Goal: Task Accomplishment & Management: Manage account settings

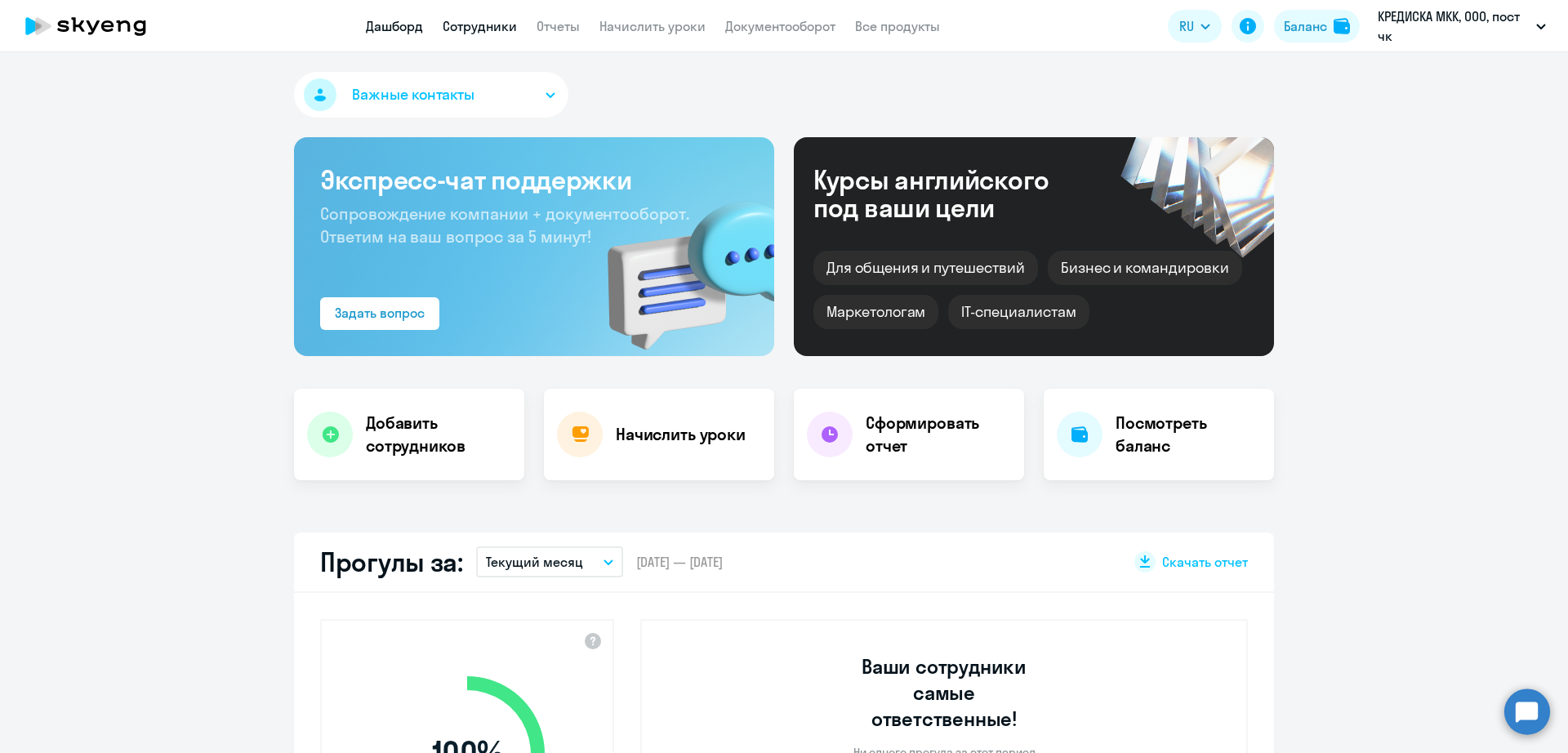
click at [476, 31] on link "Сотрудники" at bounding box center [480, 25] width 75 height 17
select select "30"
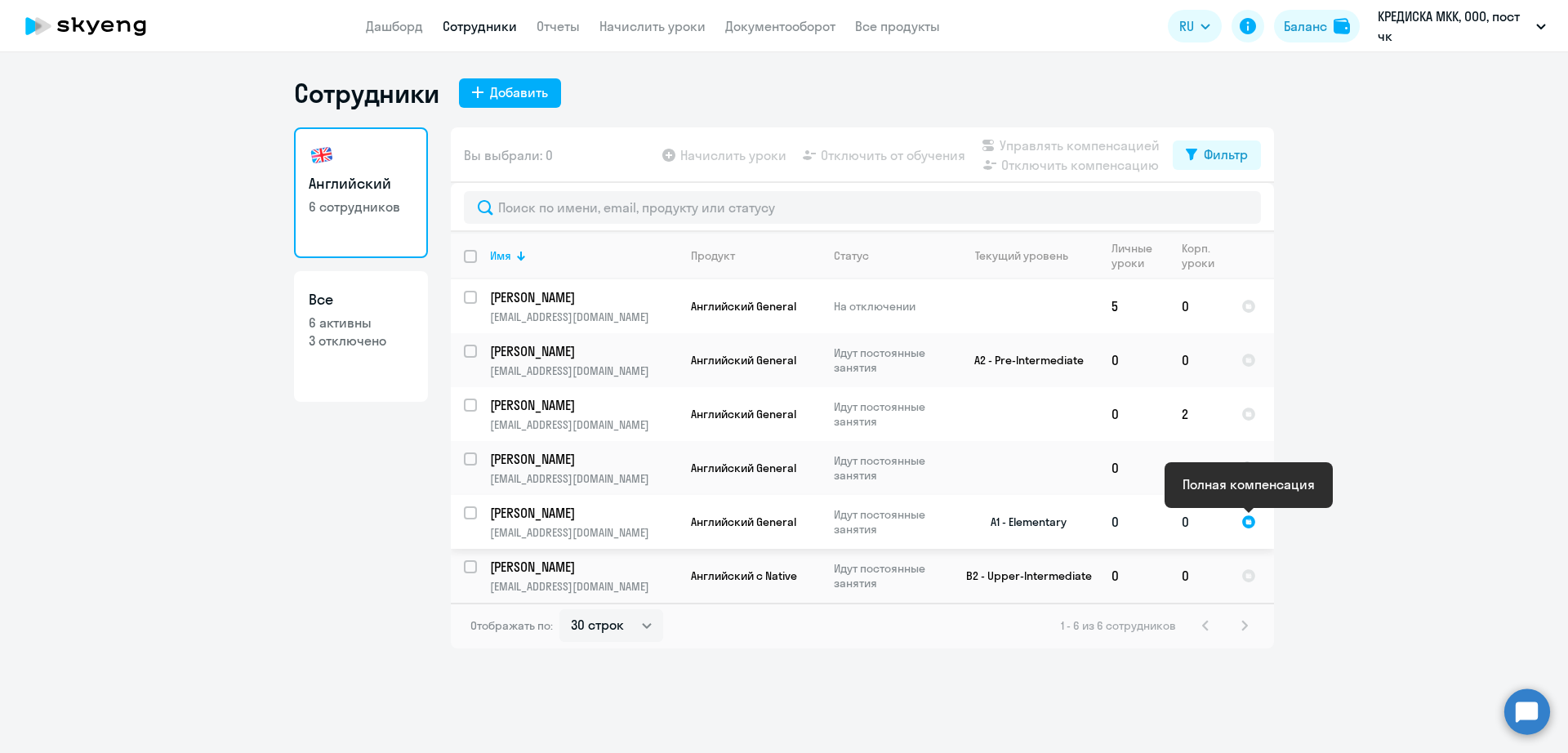
click at [1250, 525] on div at bounding box center [1248, 522] width 15 height 15
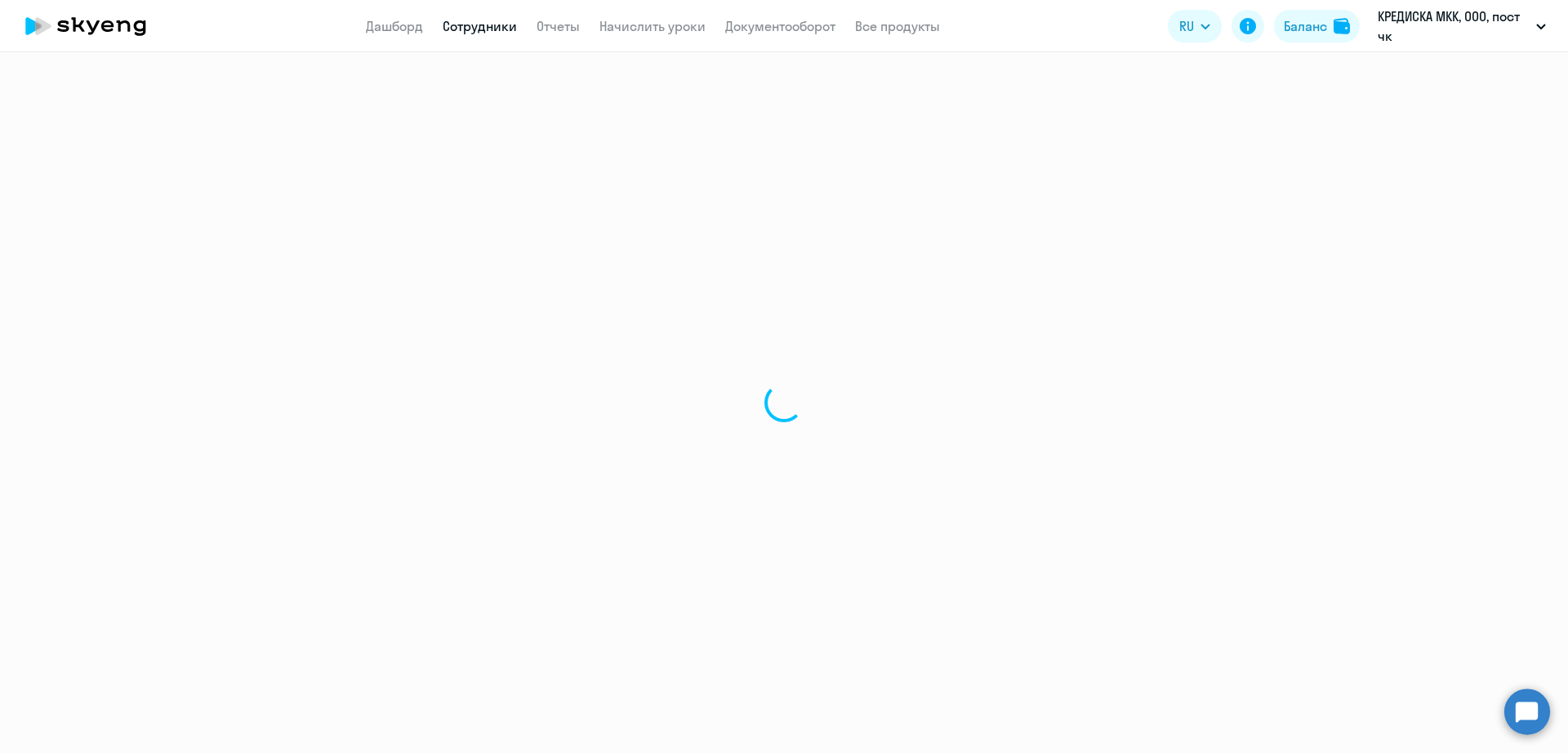
select select "english"
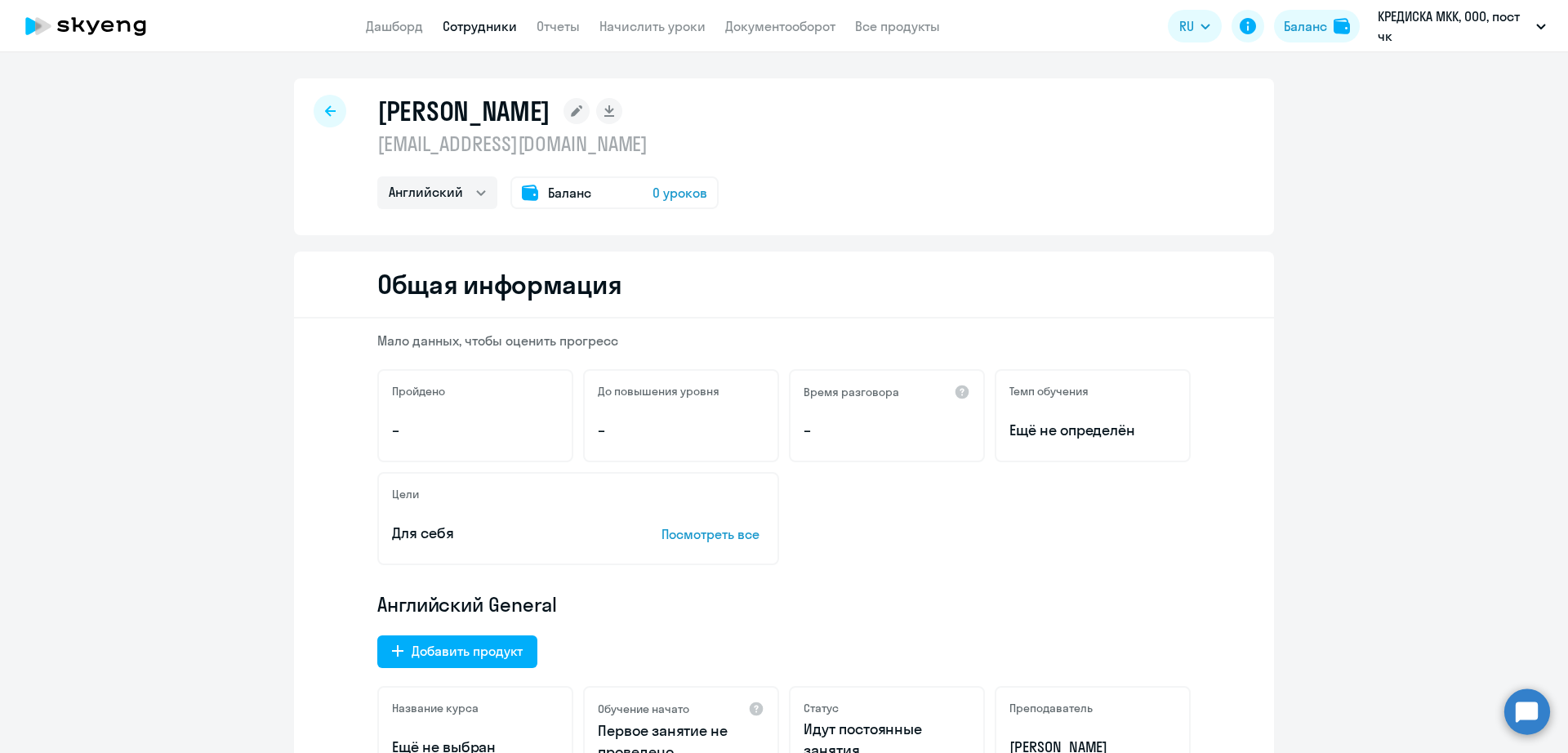
click at [476, 32] on link "Сотрудники" at bounding box center [480, 25] width 75 height 17
select select "30"
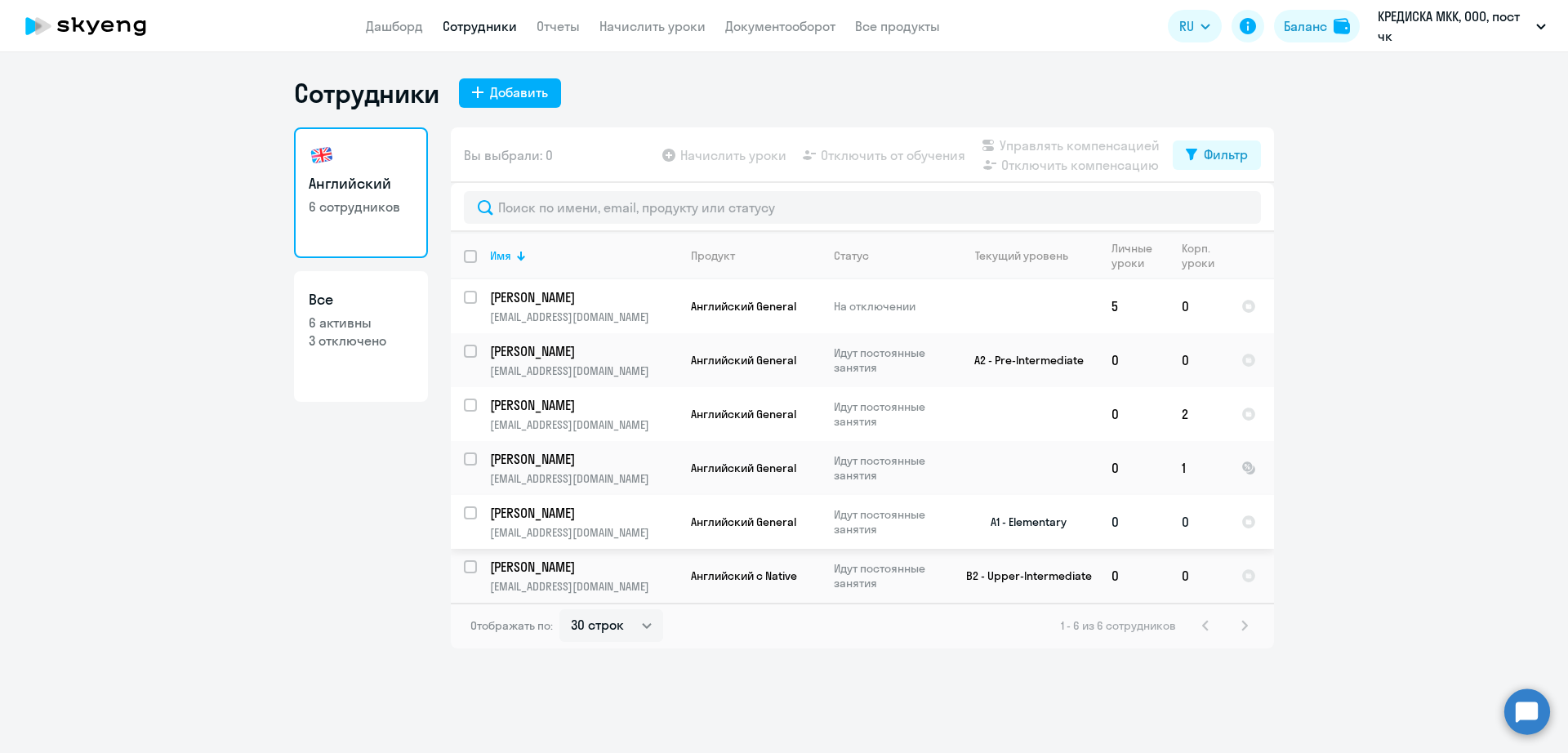
click at [474, 507] on input "select row 1060763" at bounding box center [480, 522] width 32 height 32
checkbox input "true"
click at [1039, 139] on span "Управлять компенсацией" at bounding box center [1079, 145] width 160 height 20
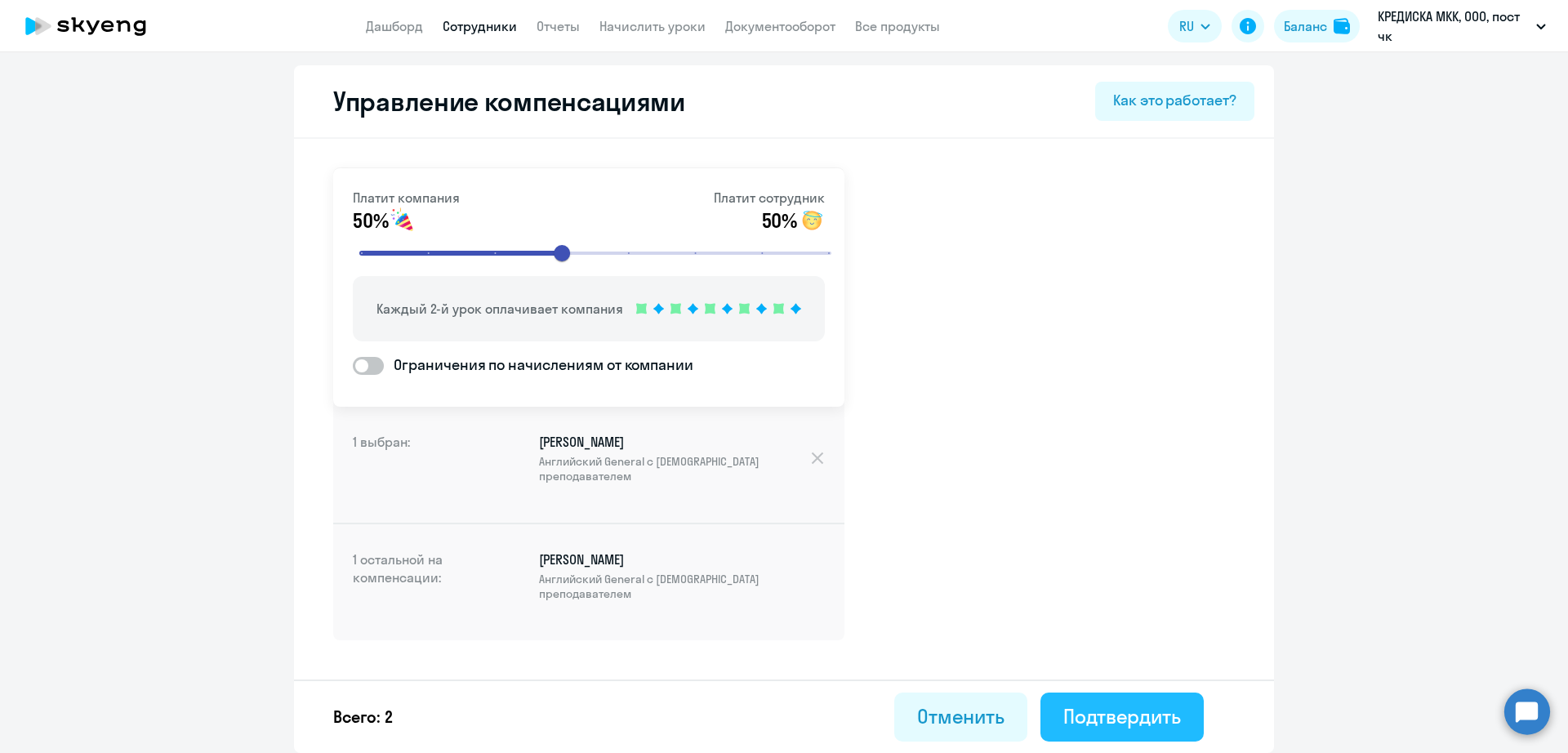
click at [1113, 717] on div "Подтвердить" at bounding box center [1122, 716] width 118 height 26
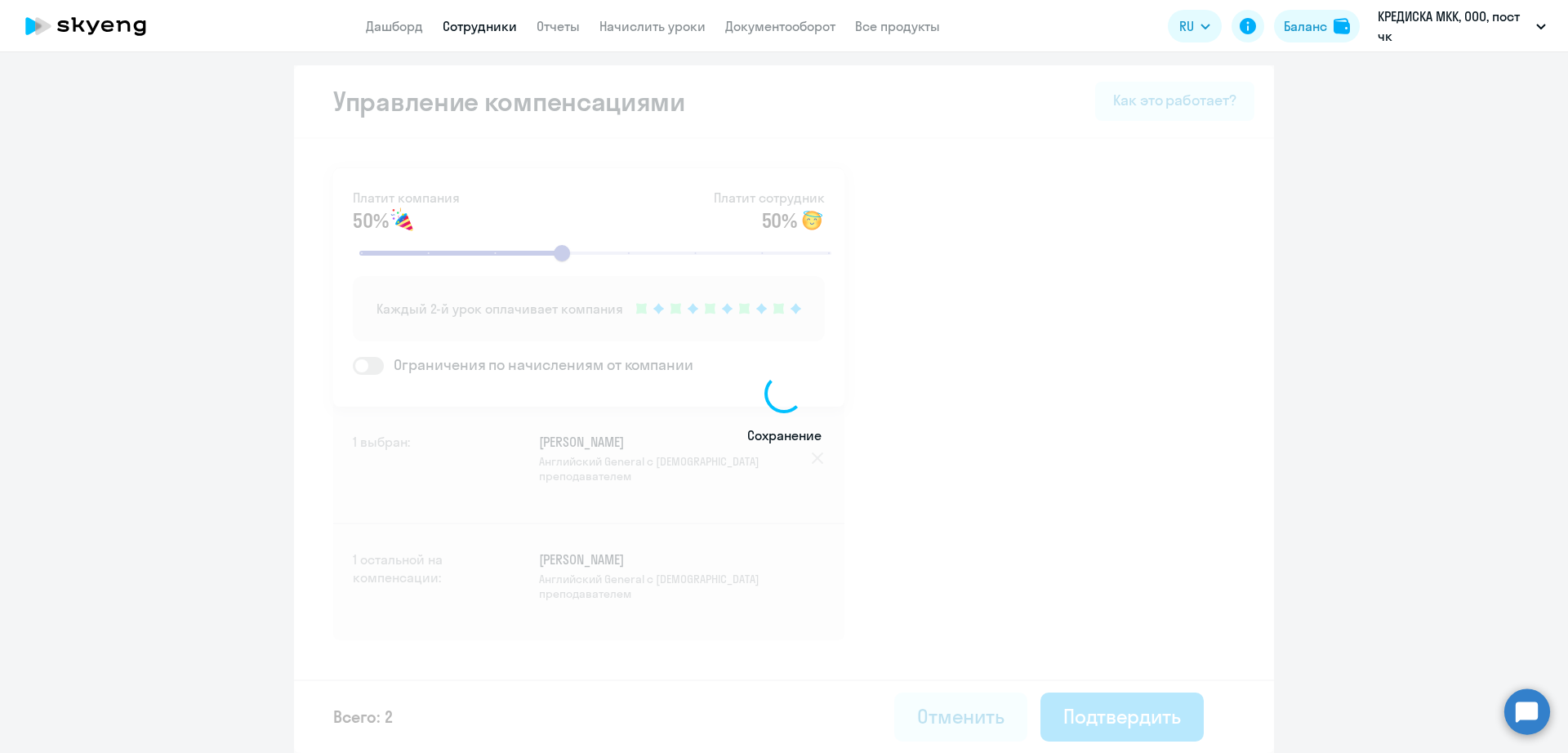
select select "30"
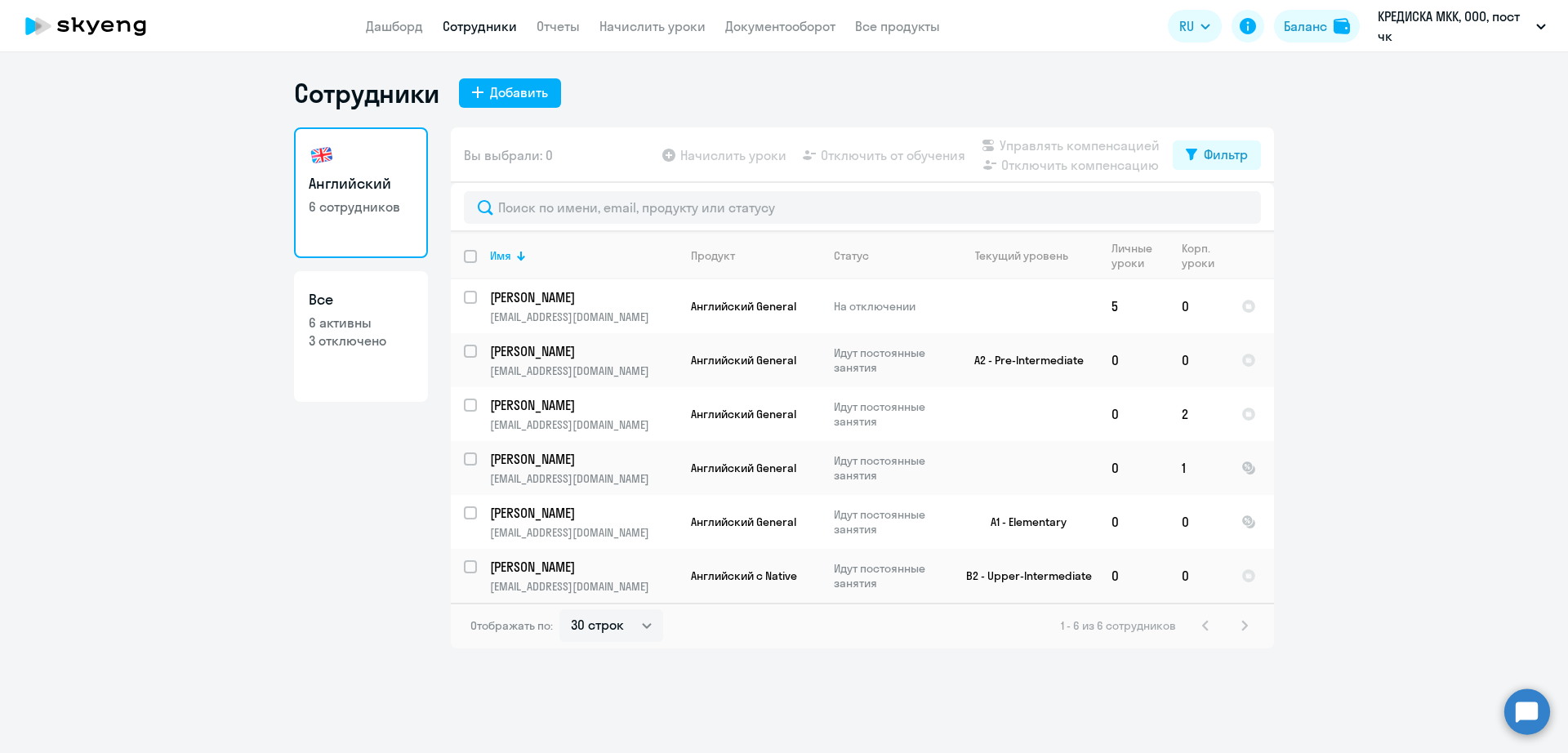
click at [1429, 375] on ng-component "Сотрудники Добавить Английский 6 сотрудников Все 6 активны 3 отключено Вы выбра…" at bounding box center [784, 362] width 1568 height 572
click at [676, 30] on link "Начислить уроки" at bounding box center [652, 25] width 106 height 17
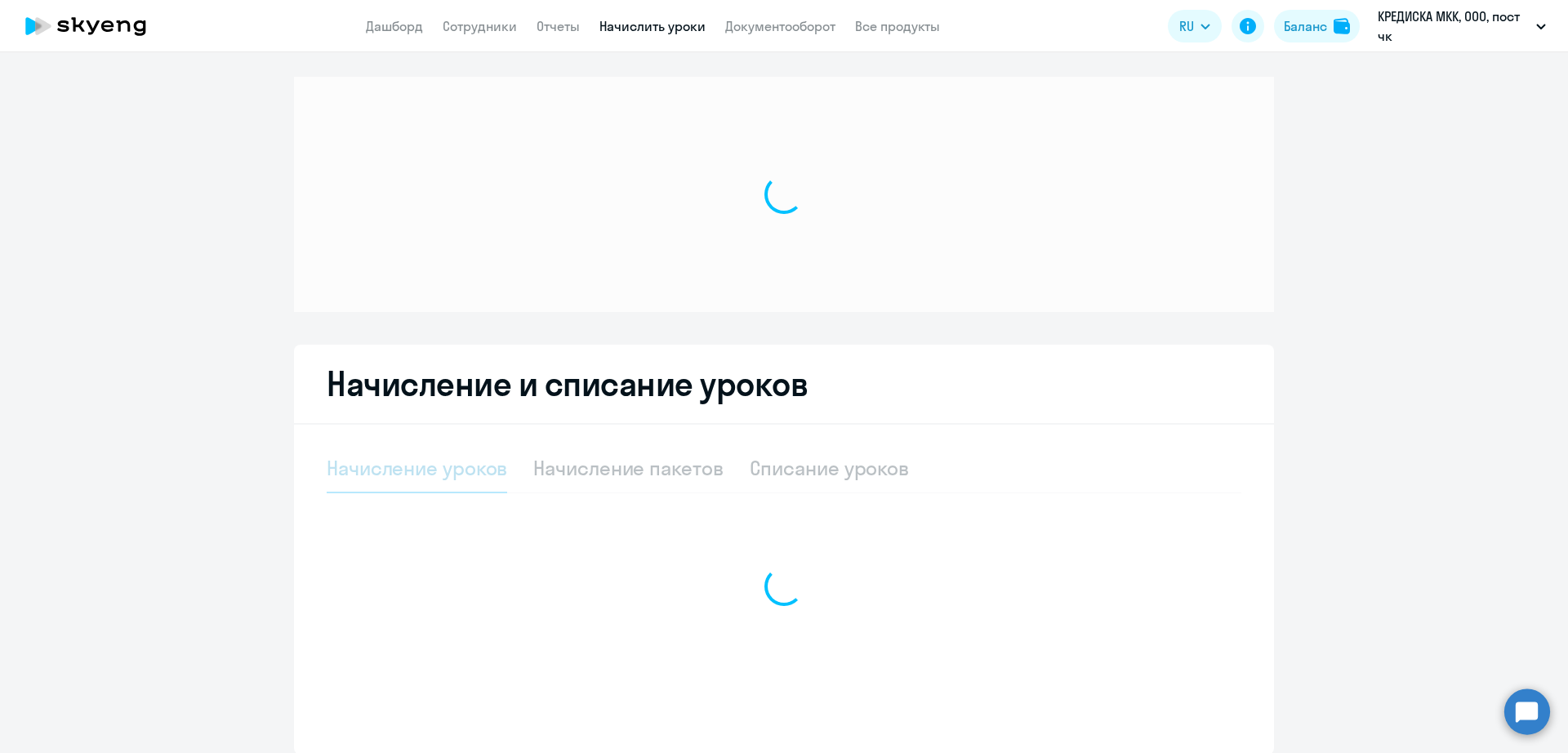
select select "10"
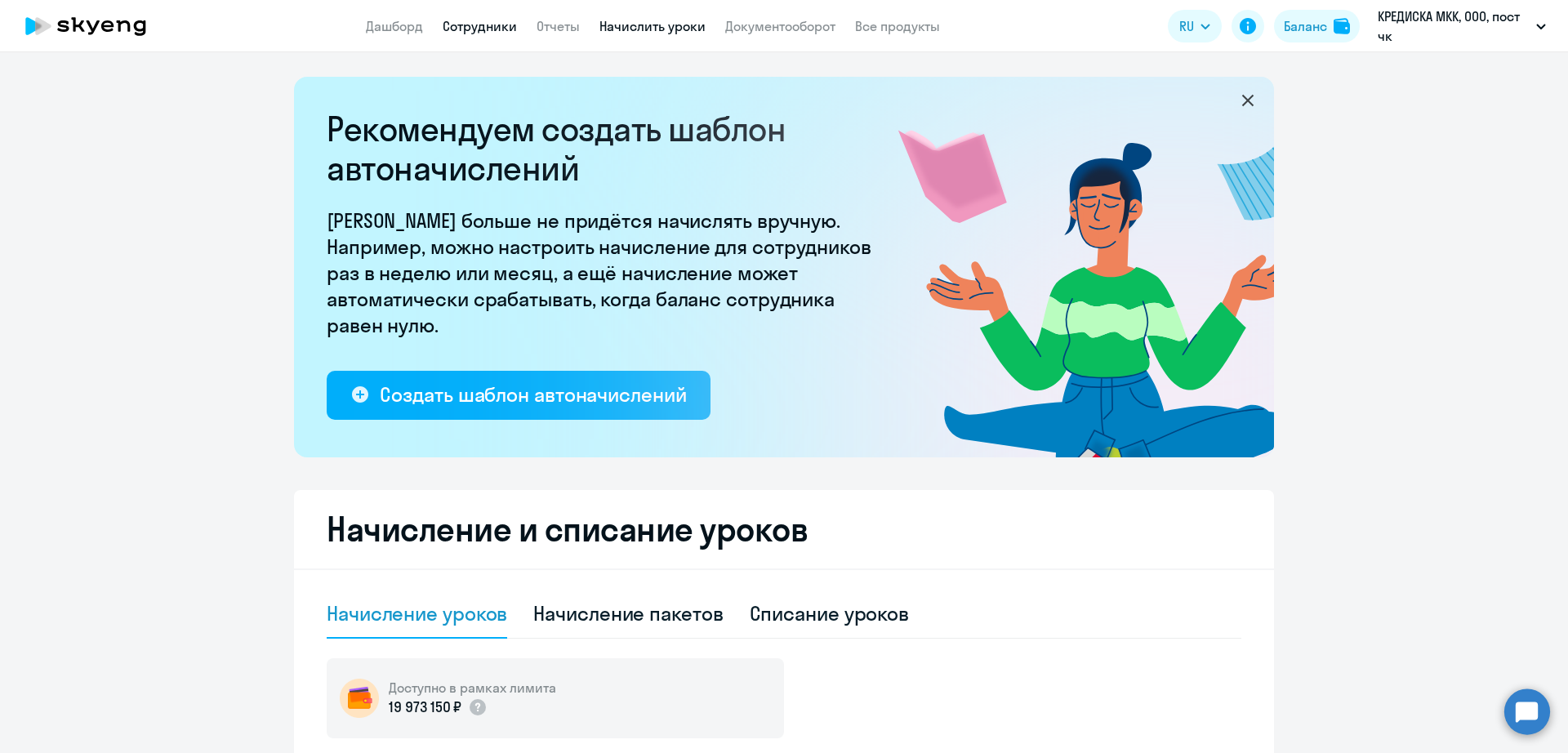
click at [483, 22] on link "Сотрудники" at bounding box center [480, 25] width 75 height 17
select select "30"
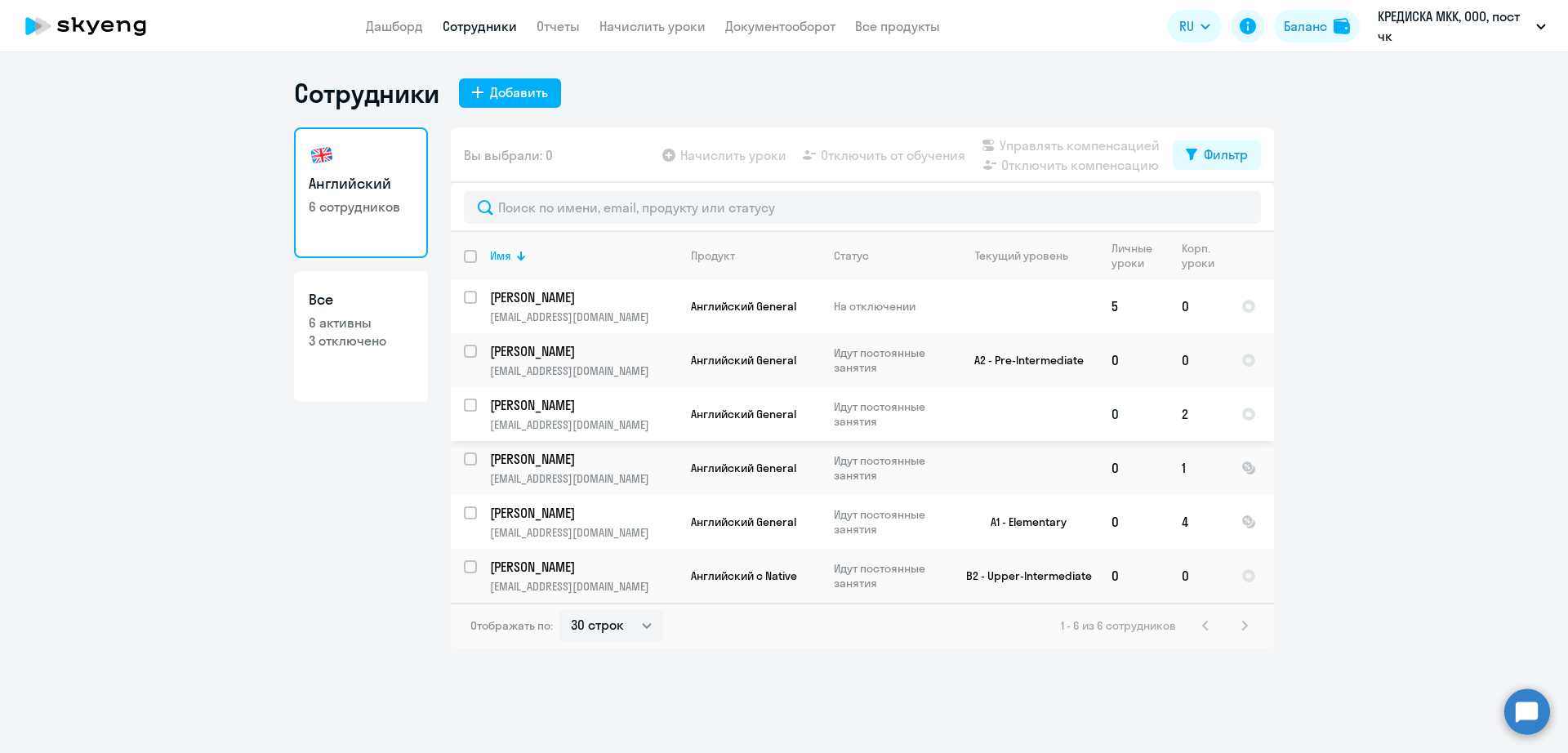
click at [468, 408] on input "select row 9339617" at bounding box center [480, 414] width 32 height 32
checkbox input "true"
click at [1046, 138] on span "Управлять компенсацией" at bounding box center [1079, 145] width 160 height 20
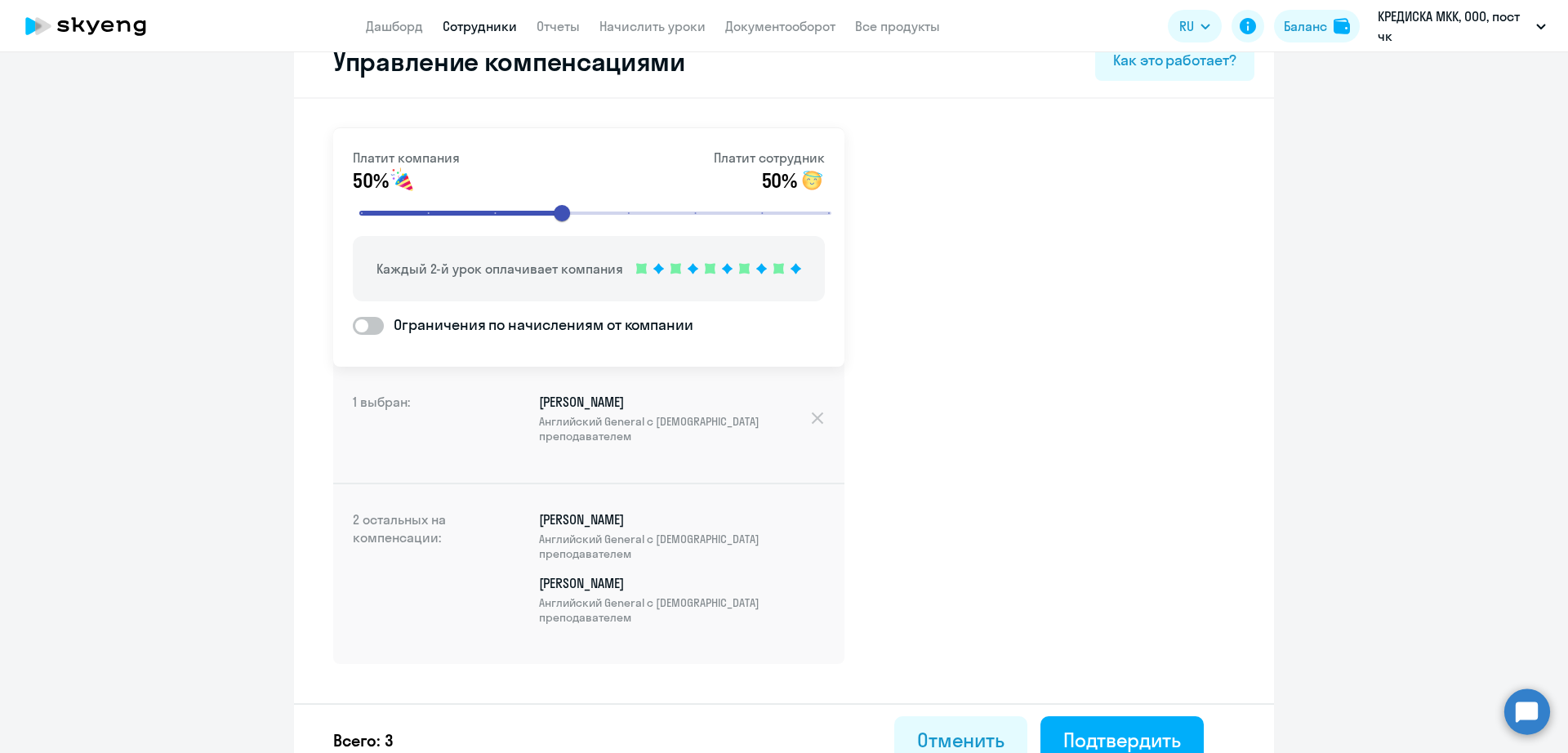
scroll to position [63, 0]
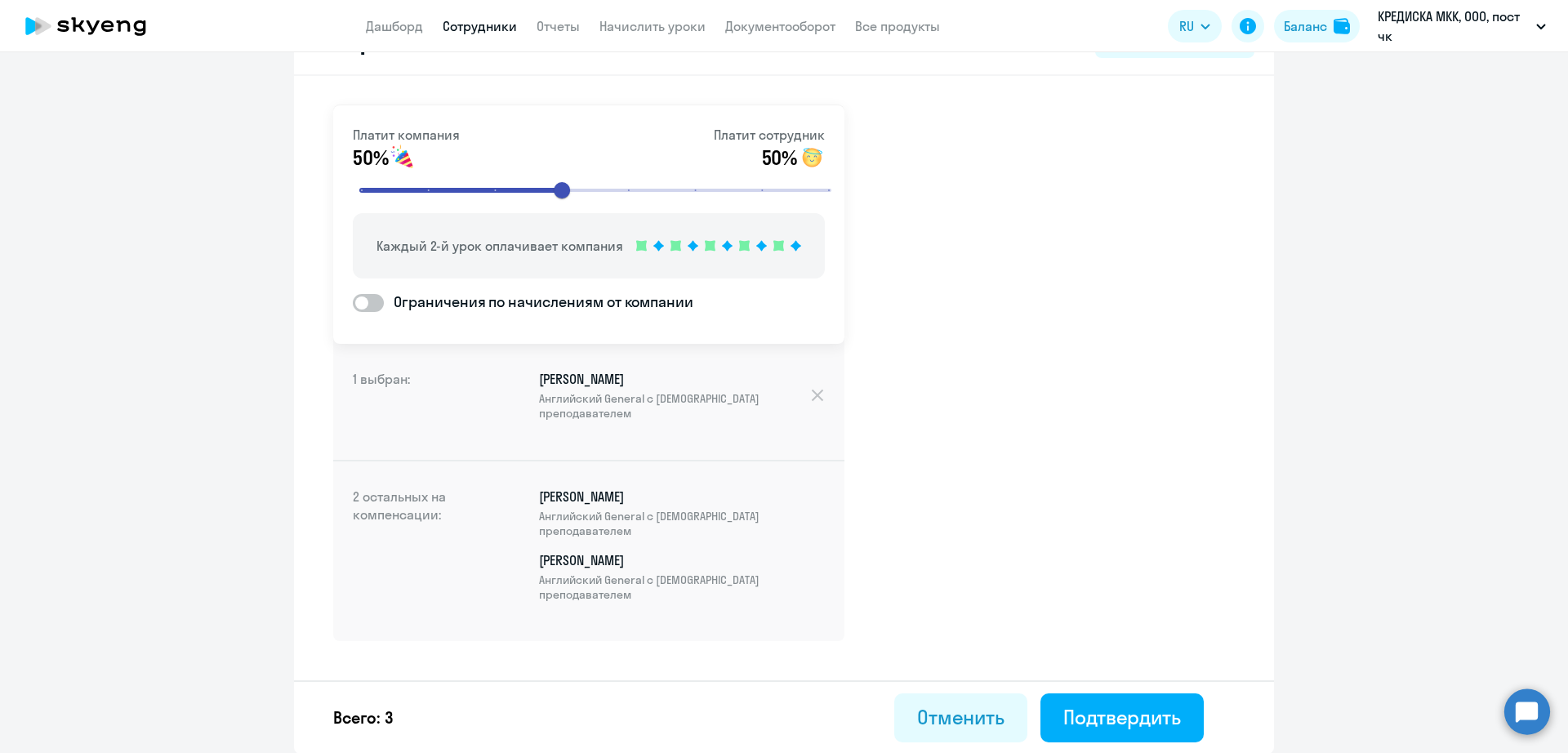
click at [1226, 363] on div "Платит компания 50% Платит сотрудник 50% Каждый 2-й урок оплачивает компания Ог…" at bounding box center [784, 414] width 980 height 678
click at [368, 305] on span at bounding box center [369, 303] width 31 height 18
click at [353, 303] on input "Ограничения по начислениям от компании" at bounding box center [352, 302] width 1 height 1
checkbox input "true"
select select "MONTHLY"
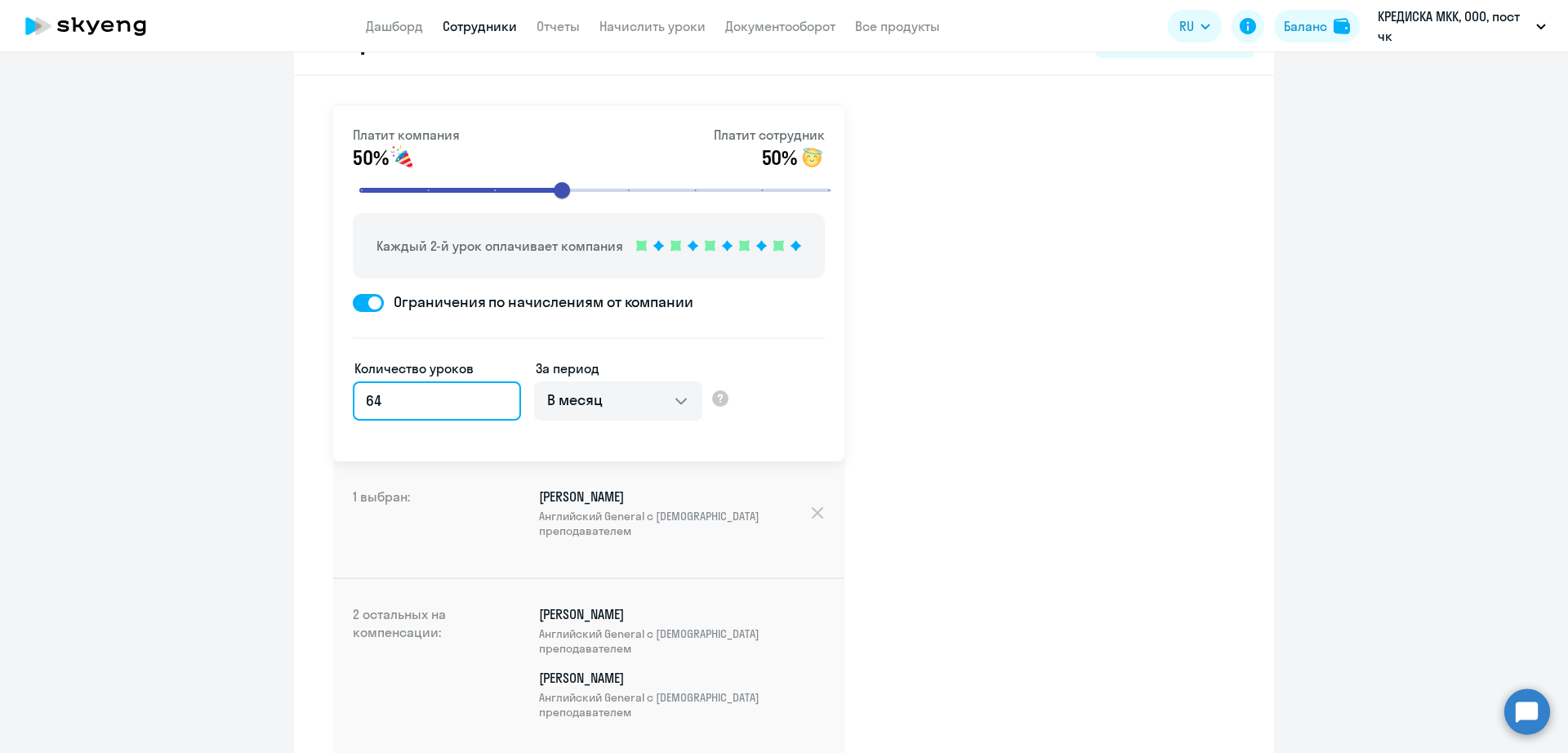
click at [428, 409] on input "64" at bounding box center [437, 401] width 169 height 39
click at [415, 406] on input "64" at bounding box center [437, 401] width 169 height 39
click at [592, 387] on select "В месяц За квартал В год За все время обучения" at bounding box center [619, 401] width 169 height 39
click at [534, 381] on select "В месяц За квартал В год За все время обучения" at bounding box center [619, 401] width 169 height 39
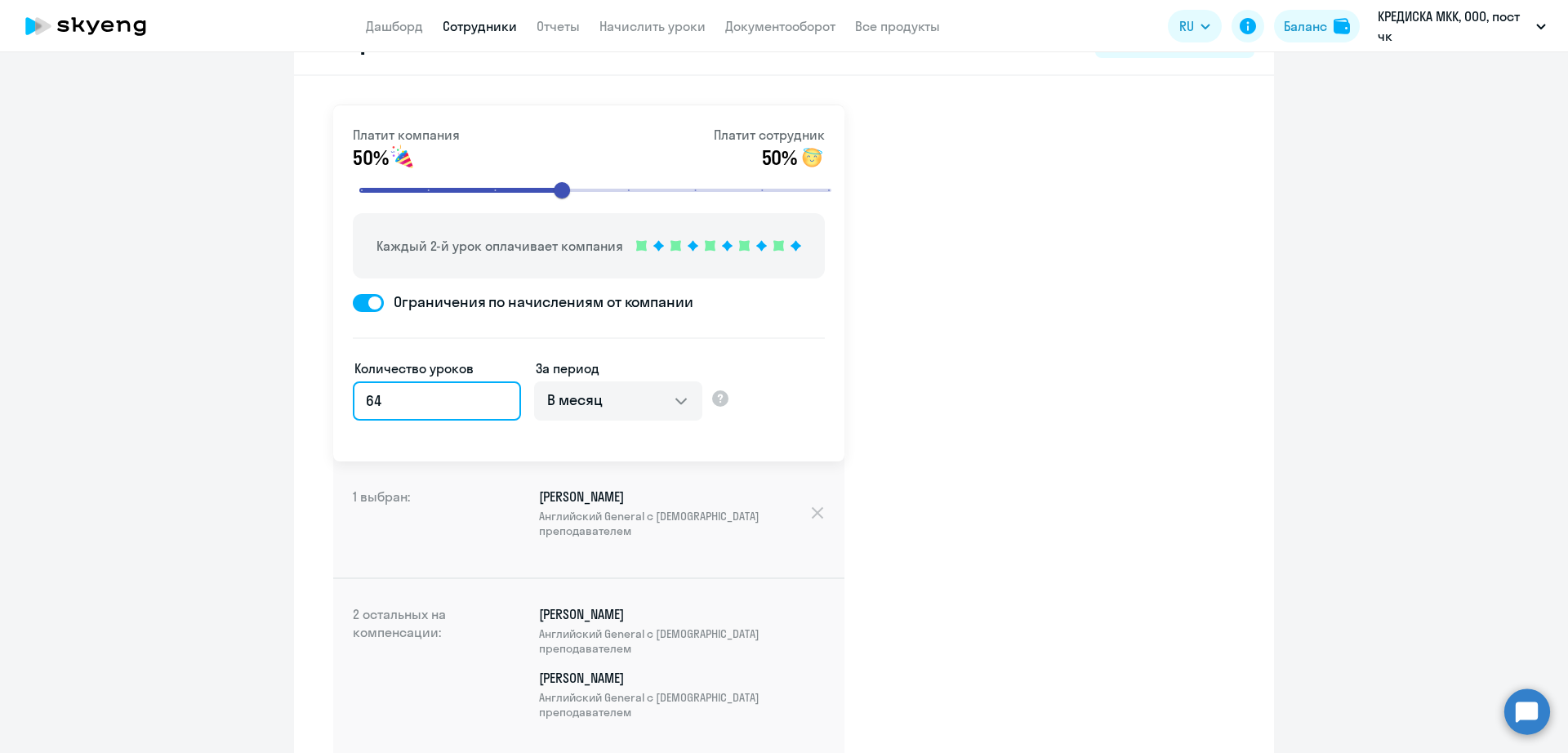
click at [379, 392] on input "64" at bounding box center [437, 401] width 169 height 39
type input "4"
click at [1108, 405] on div "Платит компания 50% Платит сотрудник 50% Каждый 2-й урок оплачивает компания Ог…" at bounding box center [784, 473] width 980 height 795
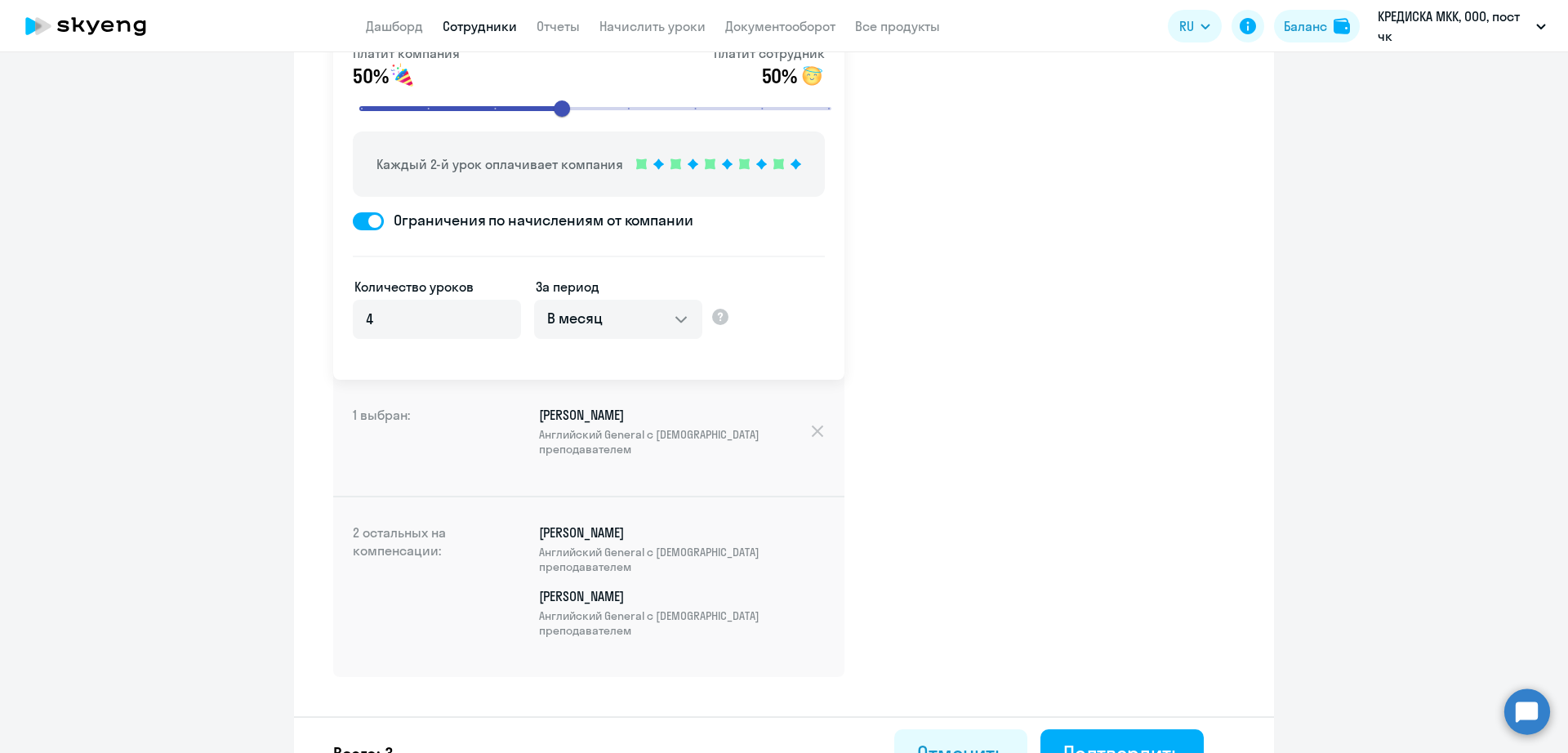
scroll to position [180, 0]
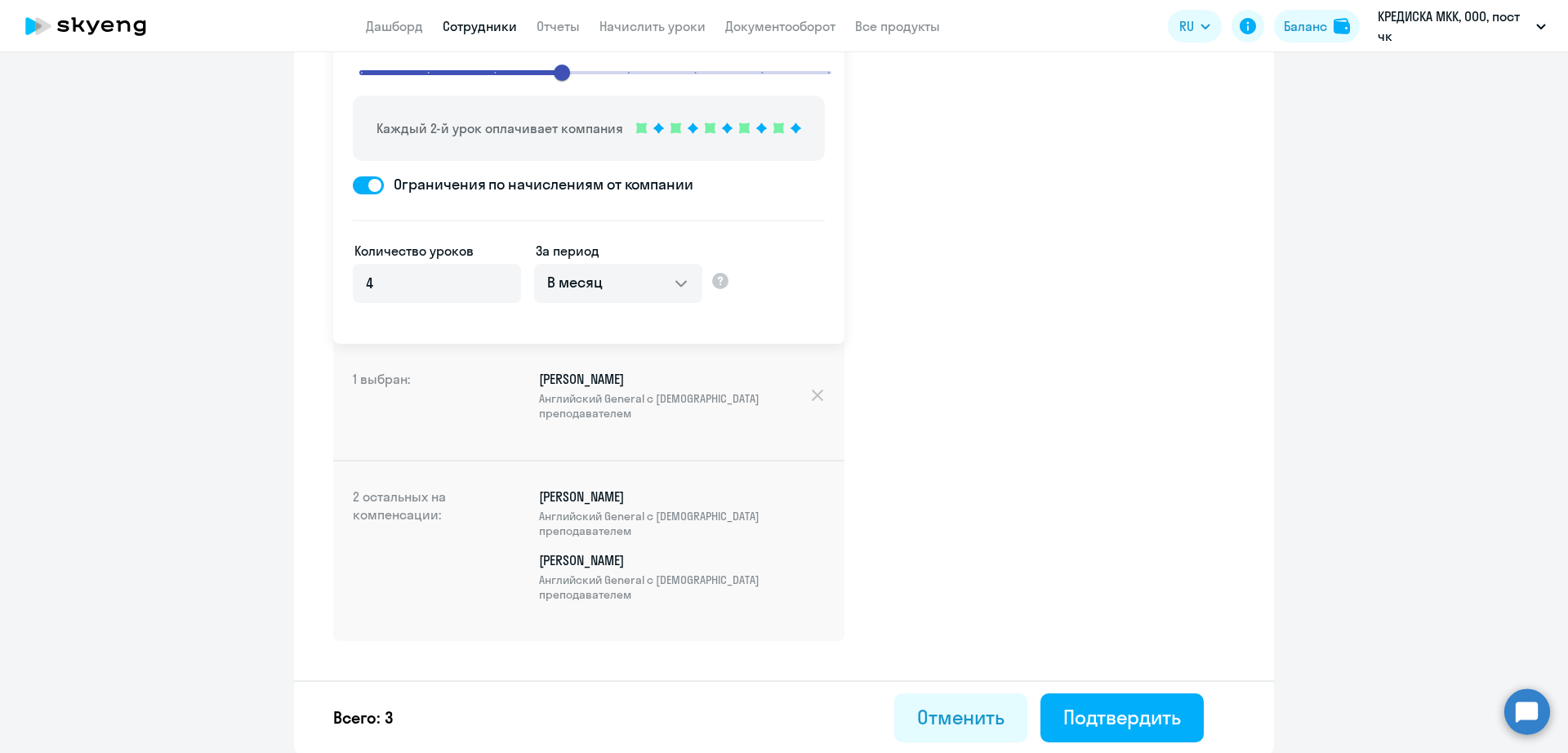
click at [1023, 497] on div "Платит компания 50% Платит сотрудник 50% Каждый 2-й урок оплачивает компания Ог…" at bounding box center [784, 356] width 980 height 795
click at [441, 284] on input "4" at bounding box center [437, 283] width 169 height 39
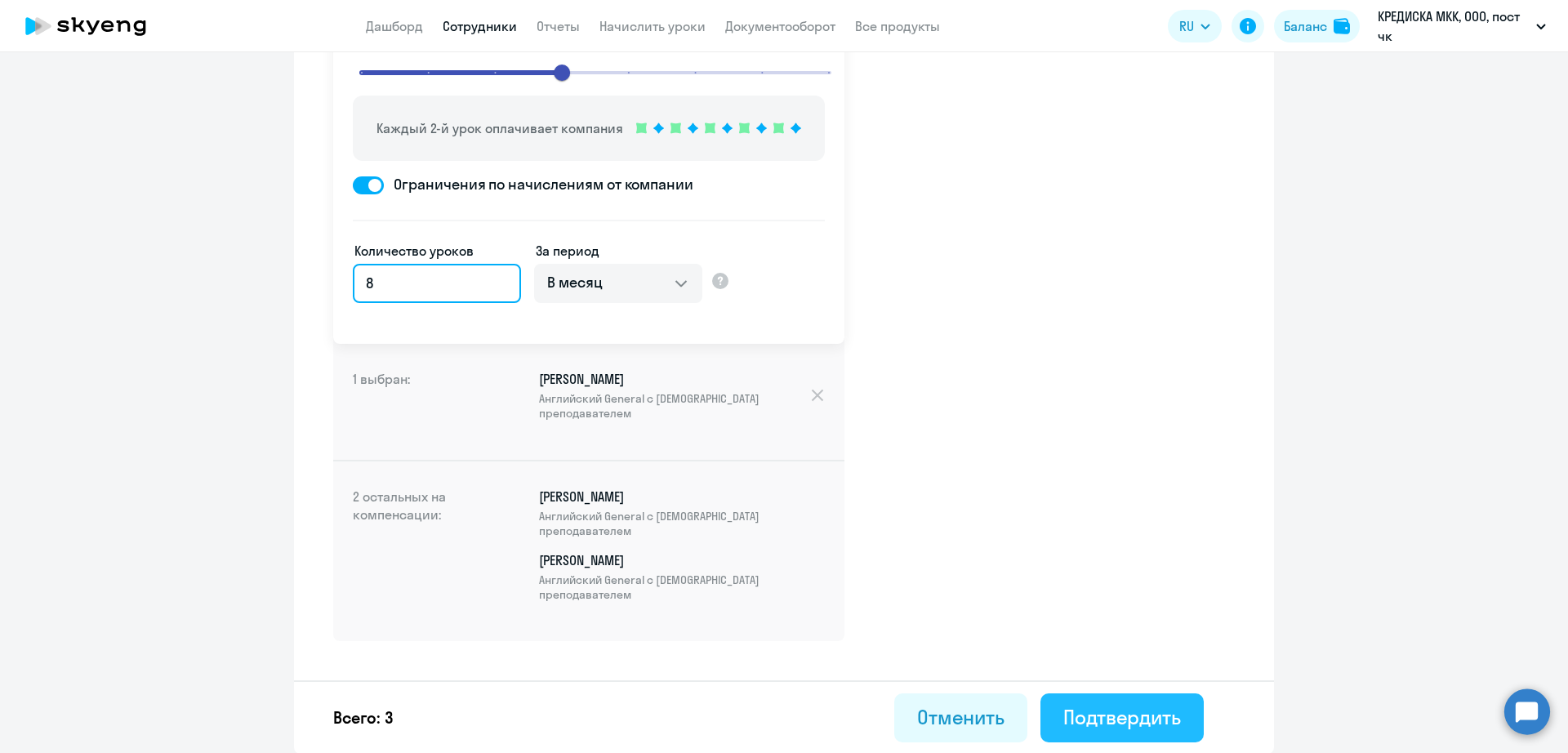
type input "8"
click at [1076, 717] on div "Подтвердить" at bounding box center [1122, 717] width 118 height 26
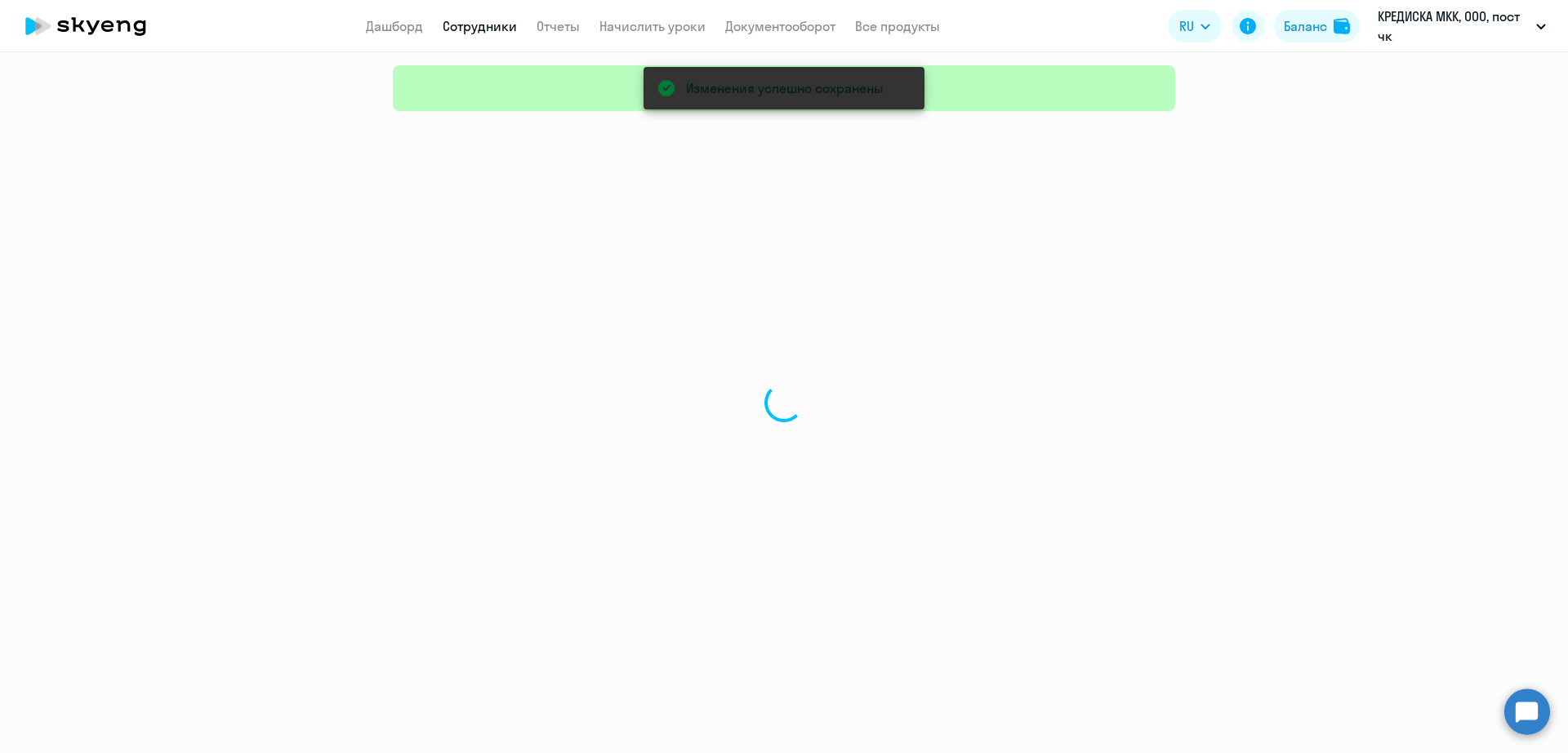
select select "30"
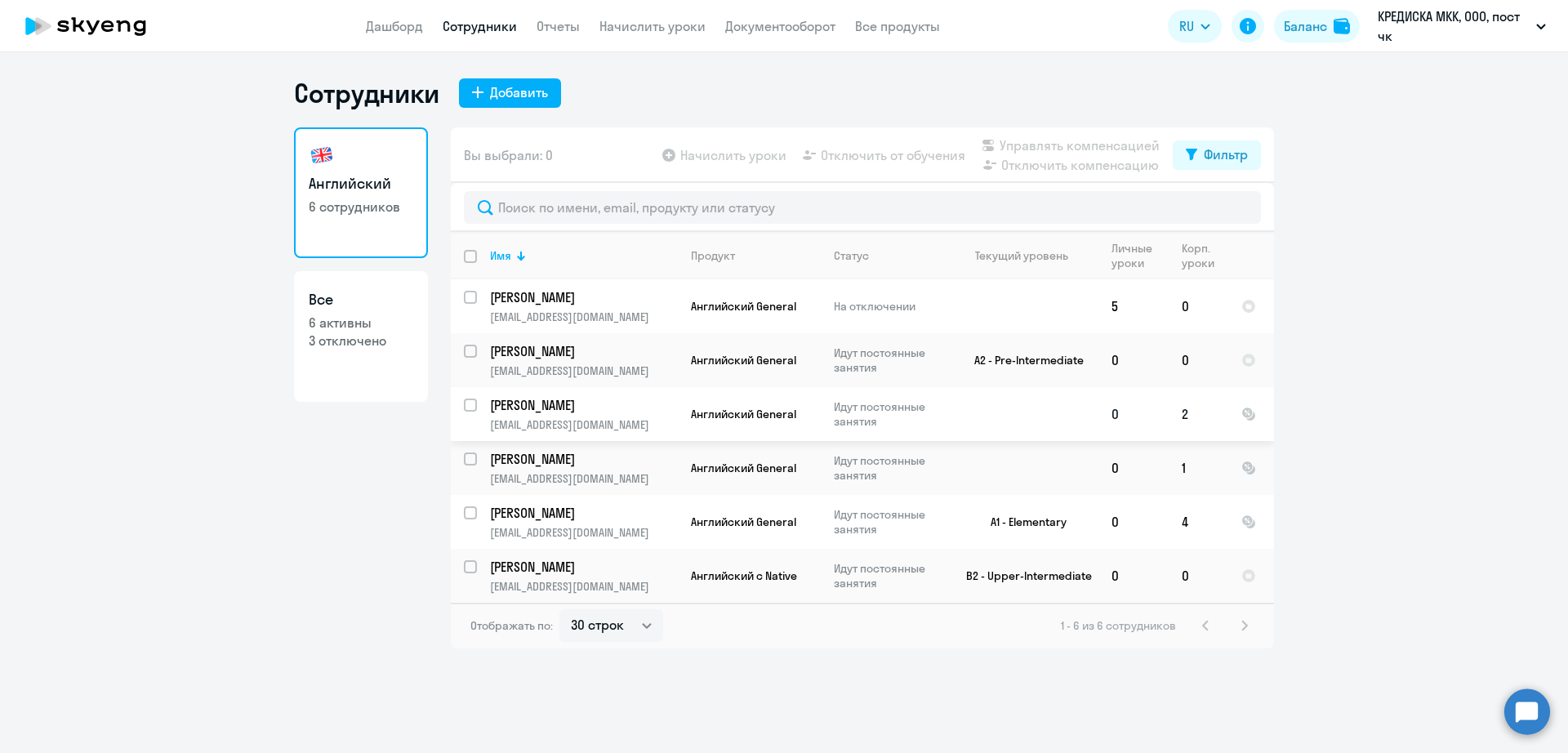
click at [473, 403] on input "select row 9339617" at bounding box center [480, 414] width 32 height 32
click at [1063, 164] on span "Отключить компенсацию" at bounding box center [1080, 165] width 158 height 20
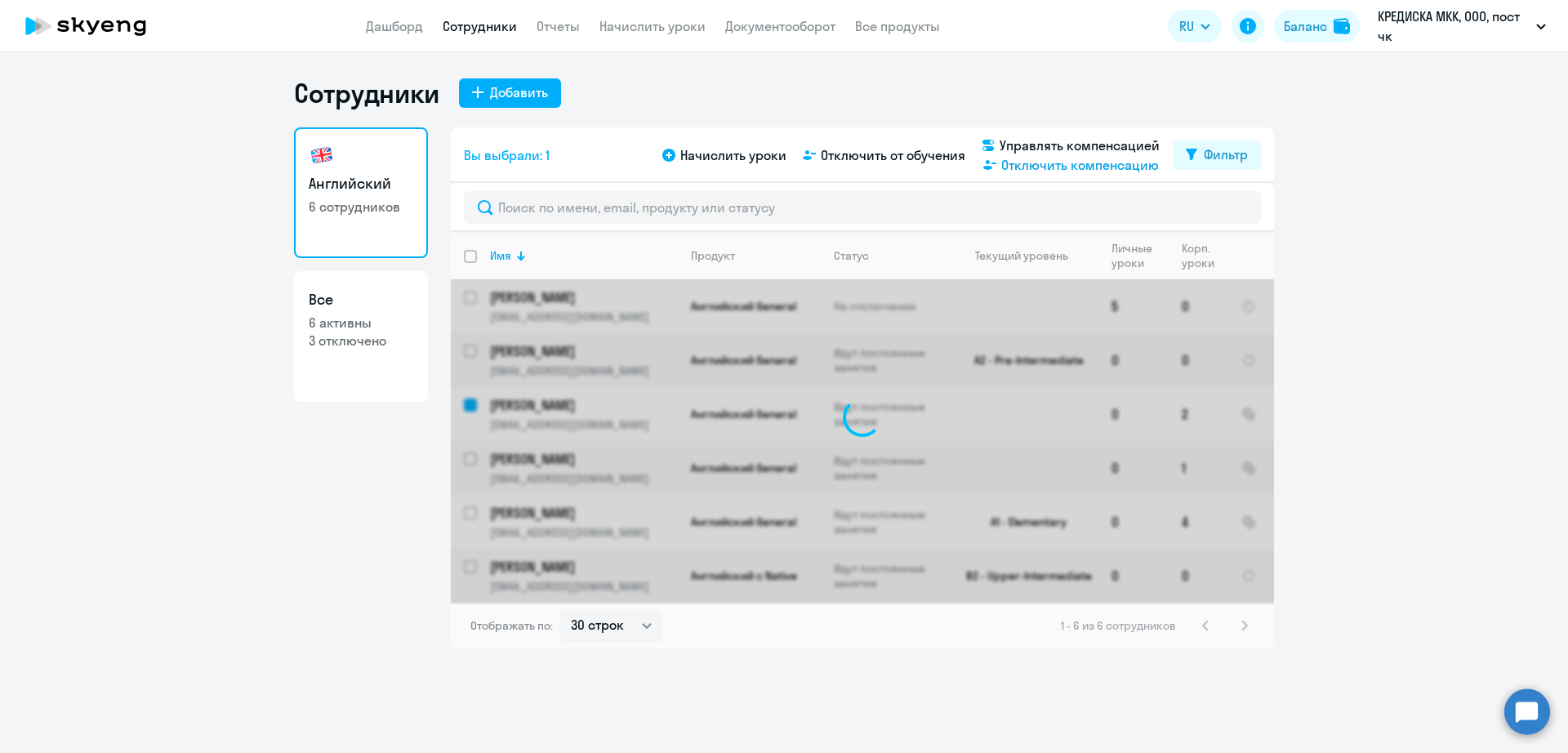
checkbox input "false"
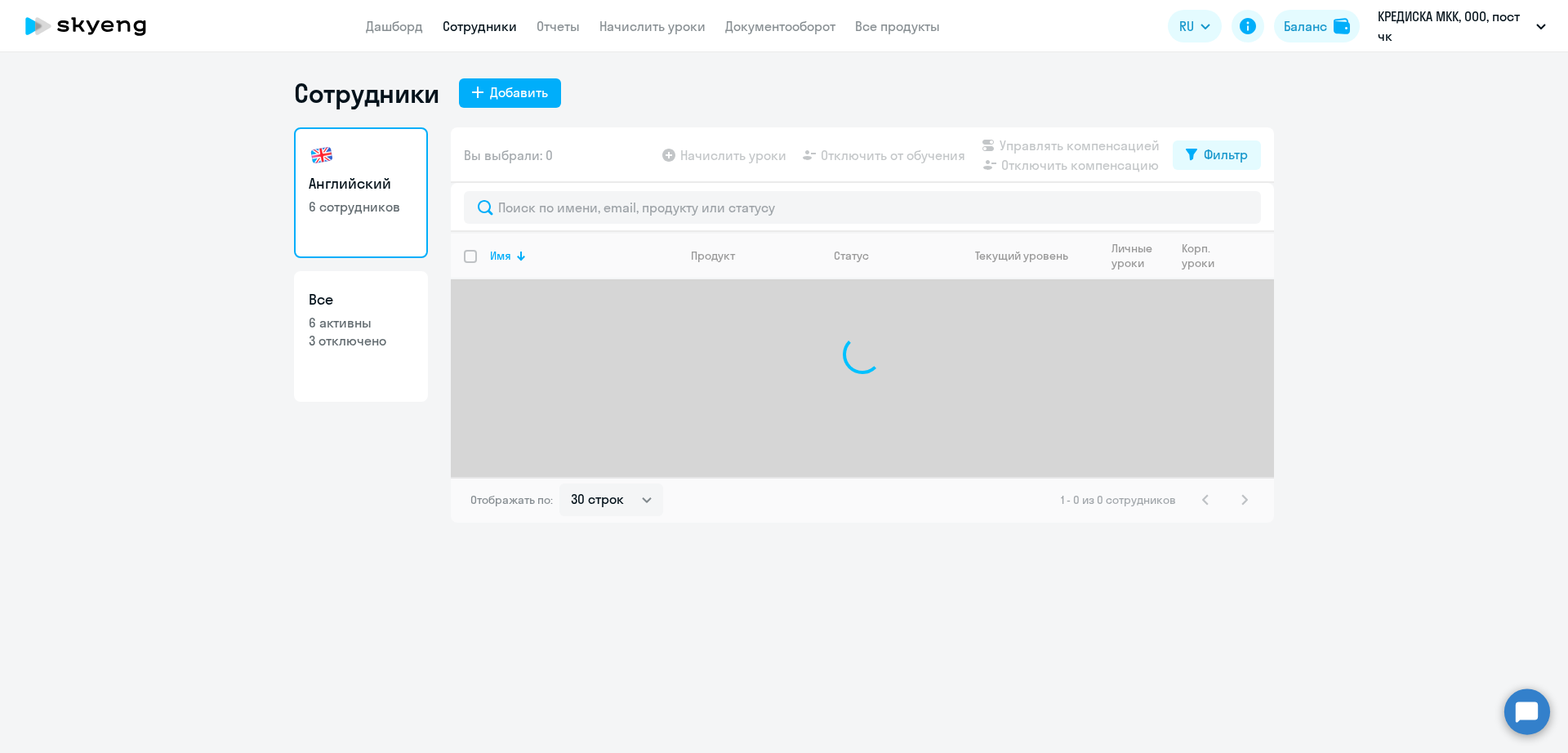
select select "30"
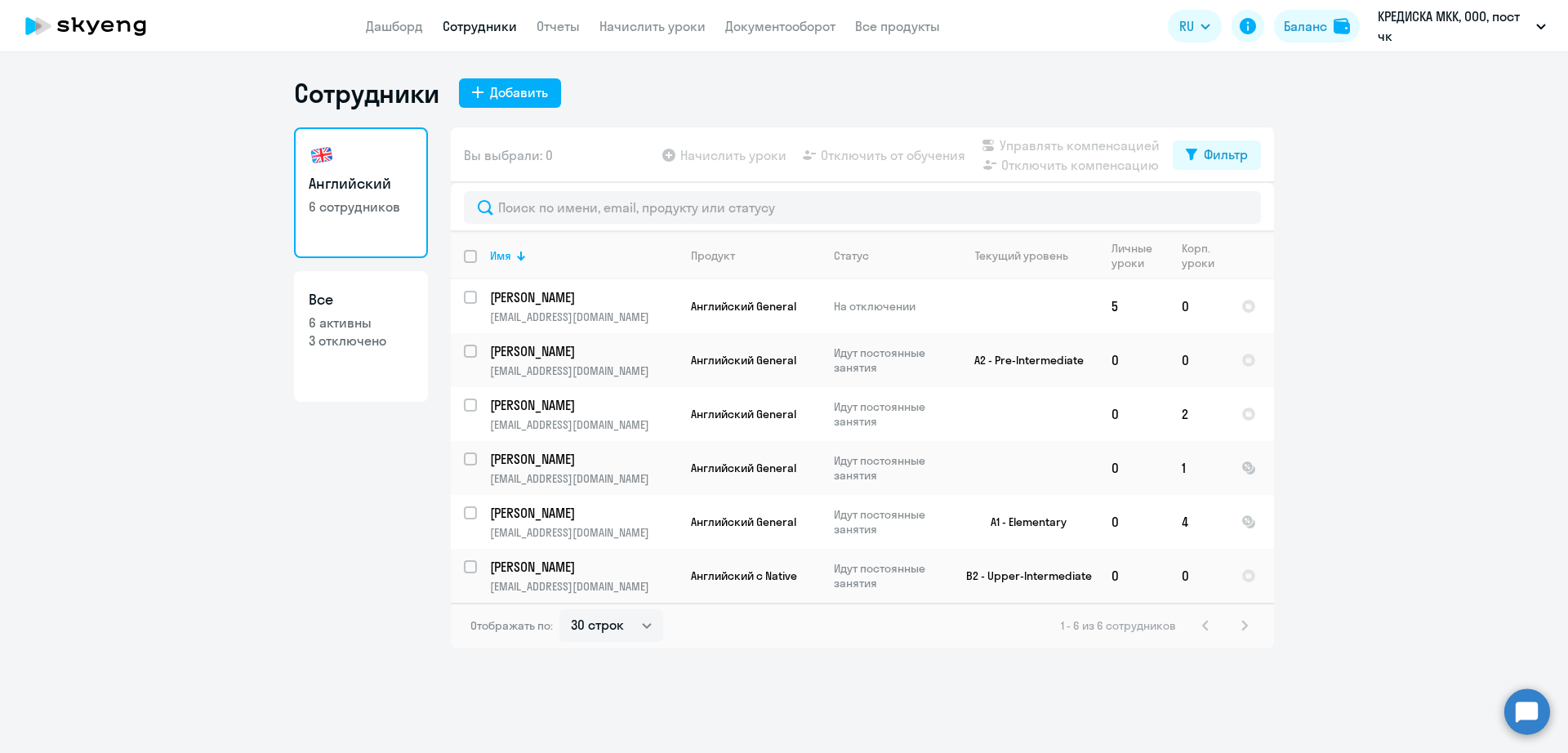
click at [921, 638] on div "Отображать по: 30 строк 50 строк 100 строк 1 - 6 из 6 сотрудников" at bounding box center [862, 626] width 823 height 46
drag, startPoint x: 1019, startPoint y: 690, endPoint x: 1168, endPoint y: 643, distance: 156.2
click at [1022, 689] on div "Сотрудники Добавить Английский 6 сотрудников Все 6 активны 3 отключено Вы выбра…" at bounding box center [784, 402] width 1568 height 700
click at [480, 508] on td "Анна aarybako@mail.ru" at bounding box center [577, 522] width 201 height 54
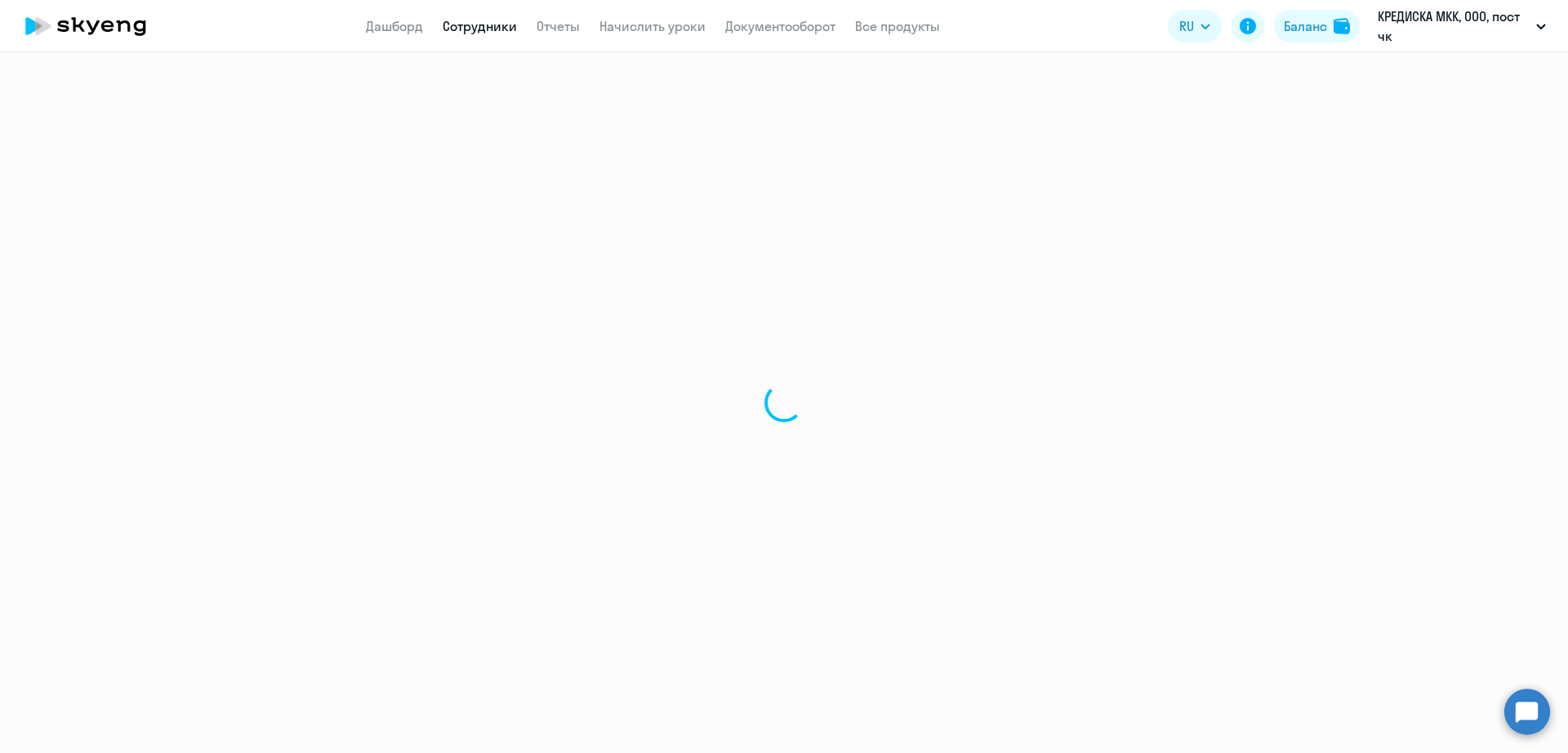
select select "english"
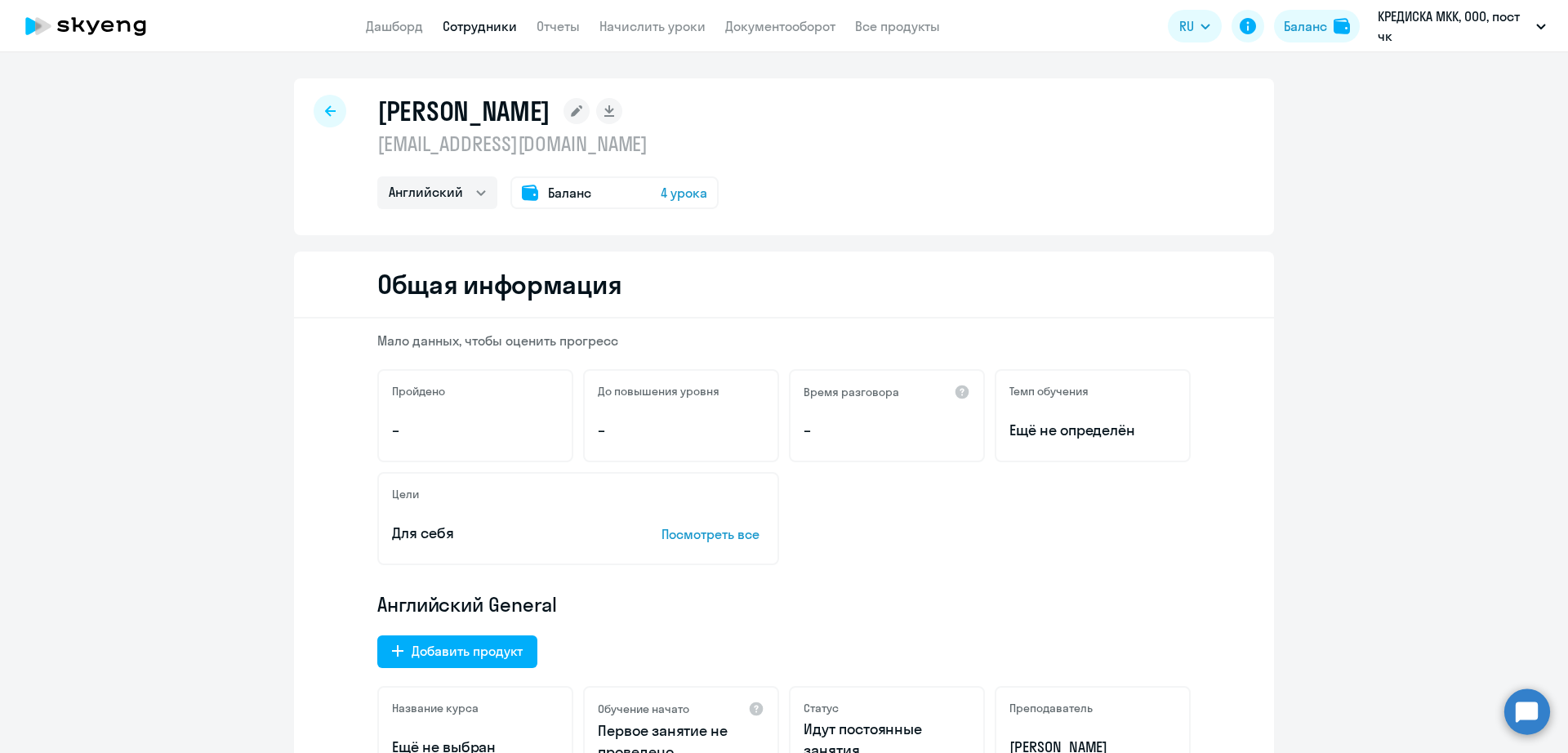
drag, startPoint x: 509, startPoint y: 30, endPoint x: 494, endPoint y: 29, distance: 15.0
click at [508, 29] on link "Сотрудники" at bounding box center [480, 25] width 75 height 17
select select "30"
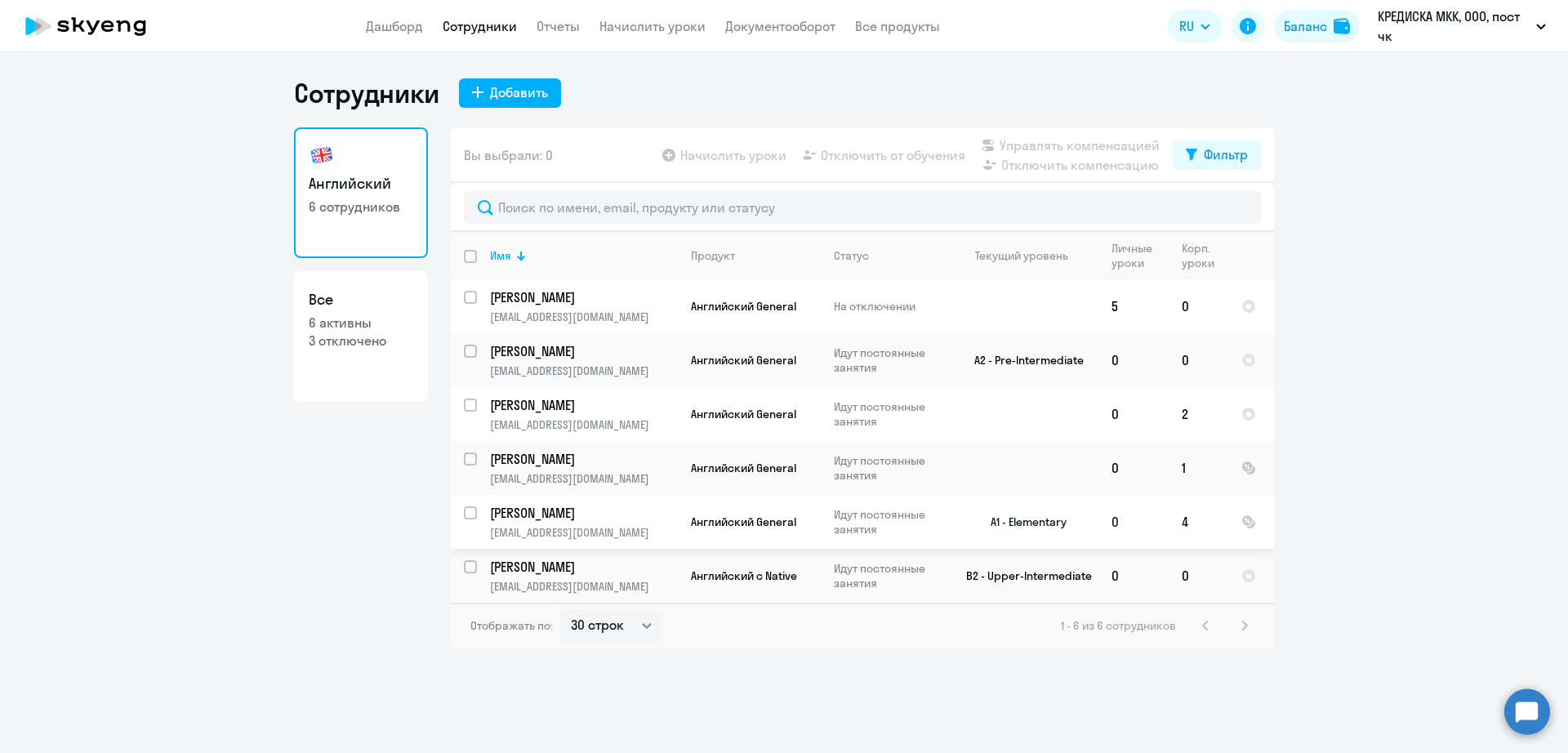
click at [468, 515] on input "select row 1060763" at bounding box center [480, 522] width 32 height 32
checkbox input "true"
click at [1063, 143] on span "Управлять компенсацией" at bounding box center [1079, 145] width 160 height 20
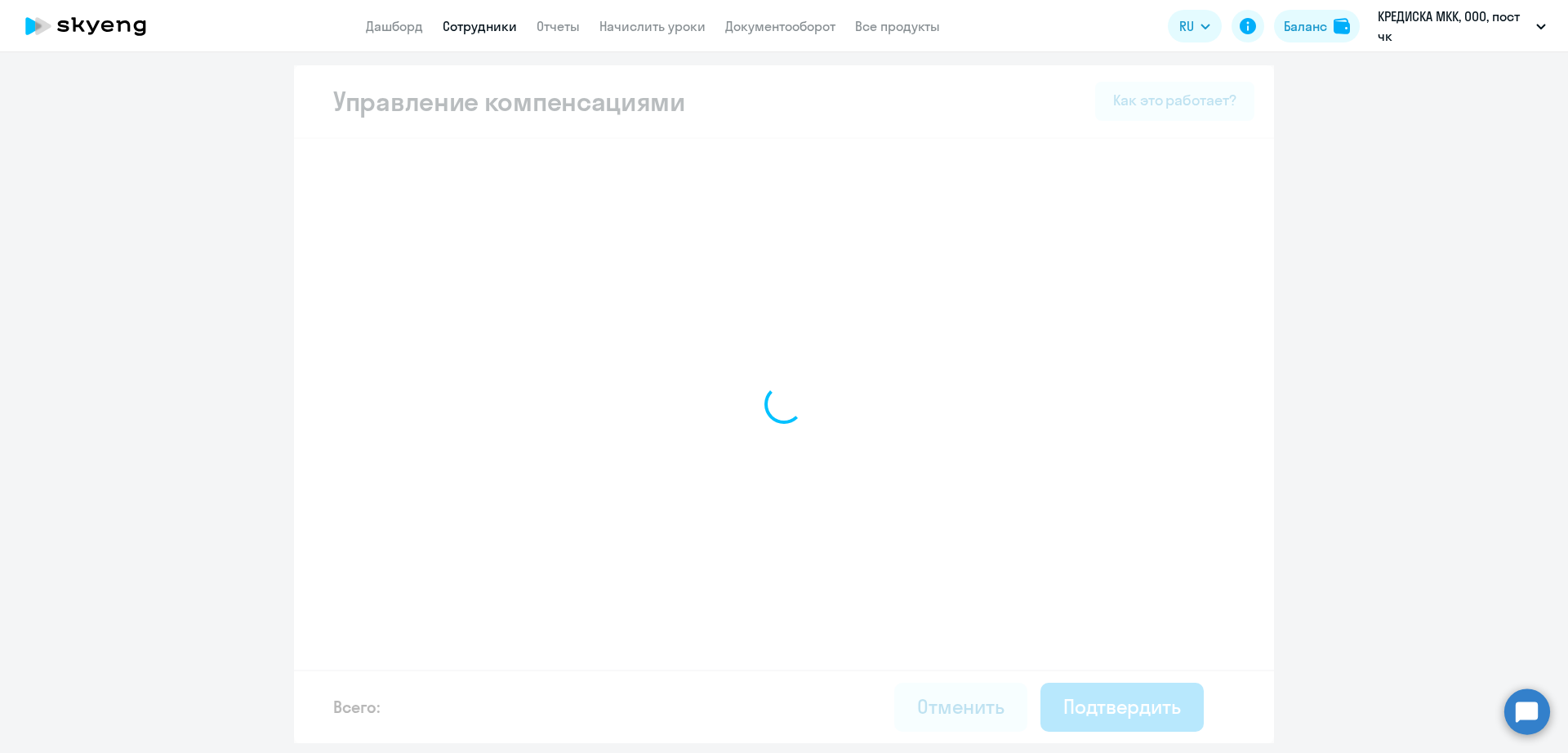
select select "MONTHLY"
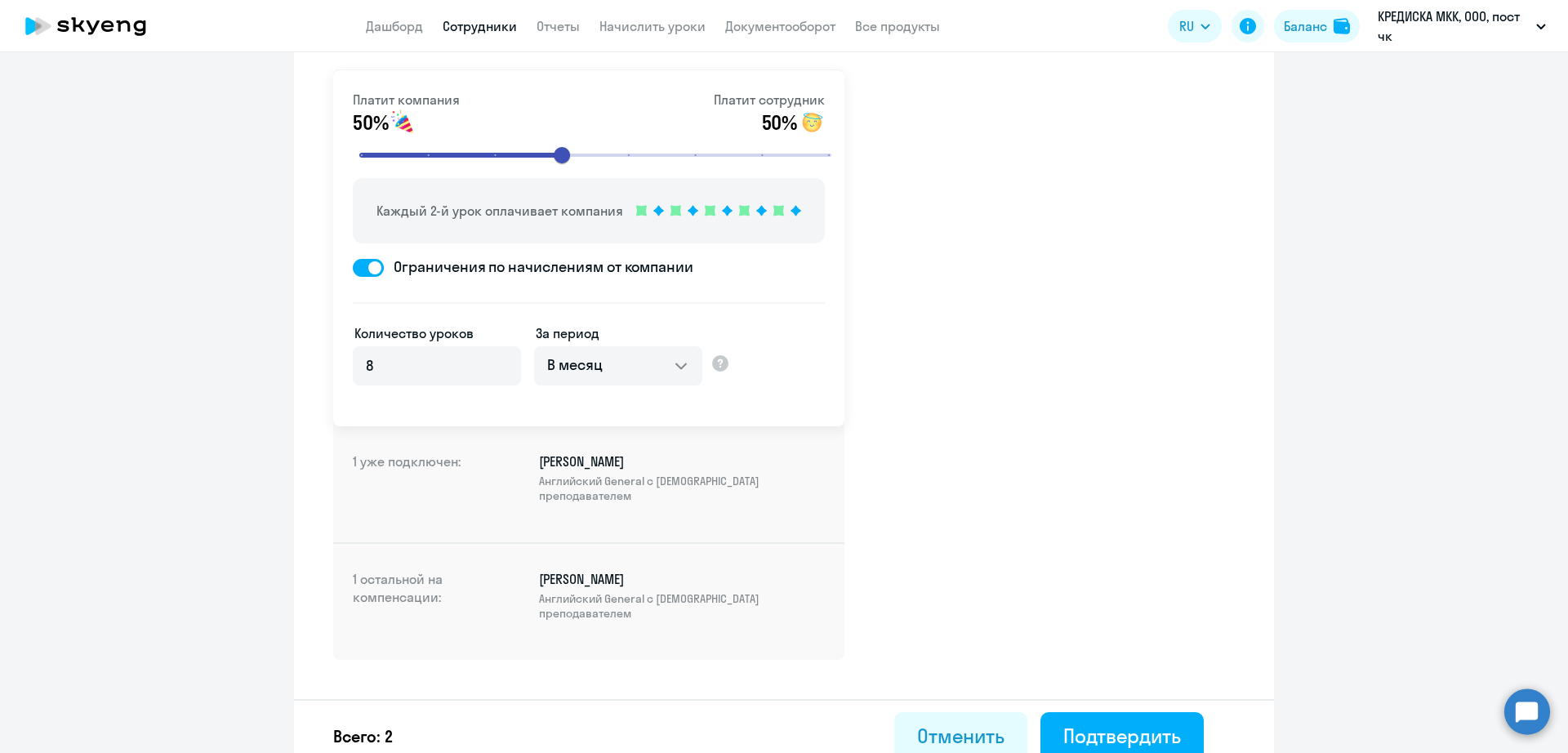
scroll to position [117, 0]
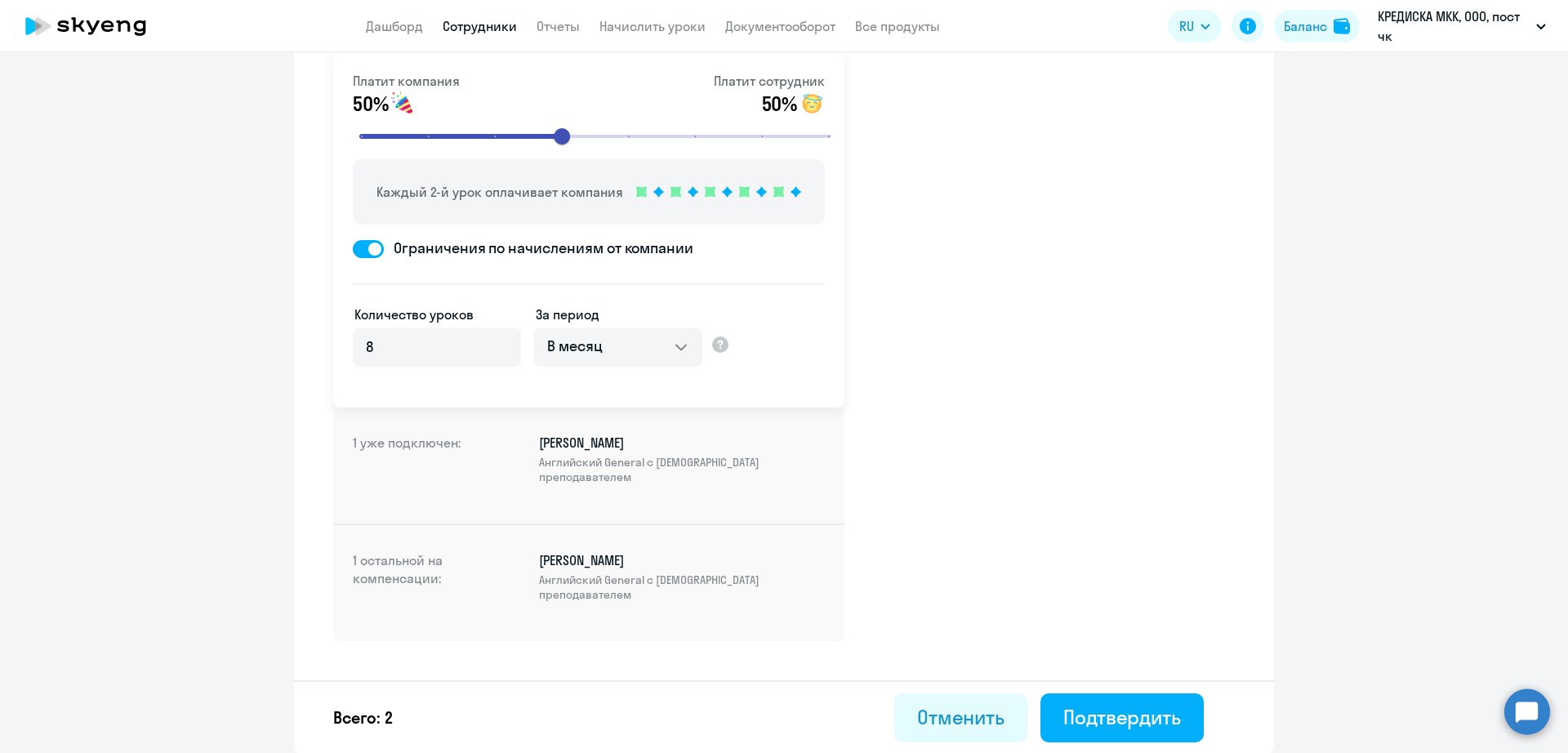
drag, startPoint x: 490, startPoint y: 43, endPoint x: 485, endPoint y: 36, distance: 8.6
click at [485, 36] on app-header "Дашборд Сотрудники Отчеты Начислить уроки Документооборот Все продукты Дашборд …" at bounding box center [784, 25] width 1568 height 52
click at [485, 33] on link "Сотрудники" at bounding box center [480, 25] width 75 height 17
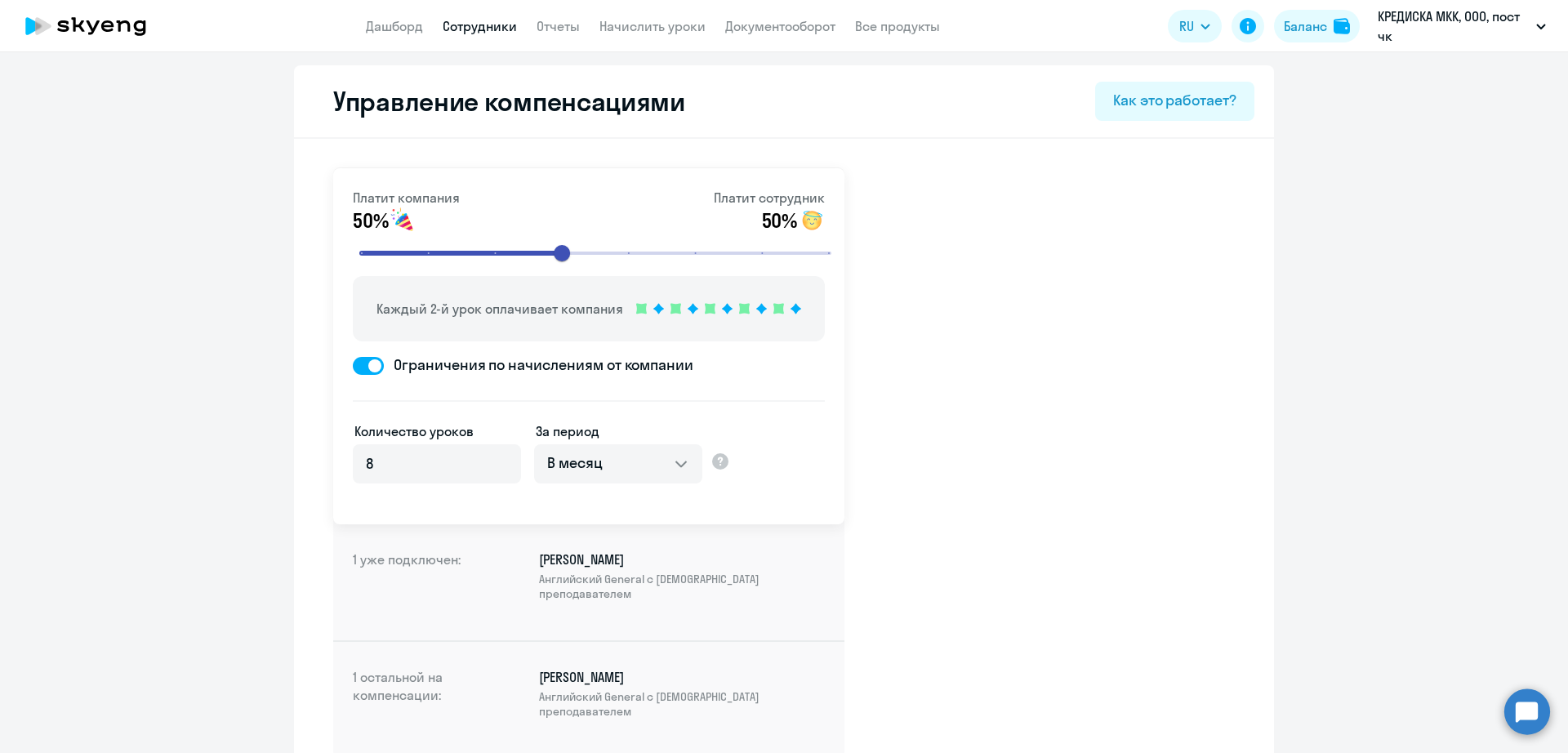
select select "30"
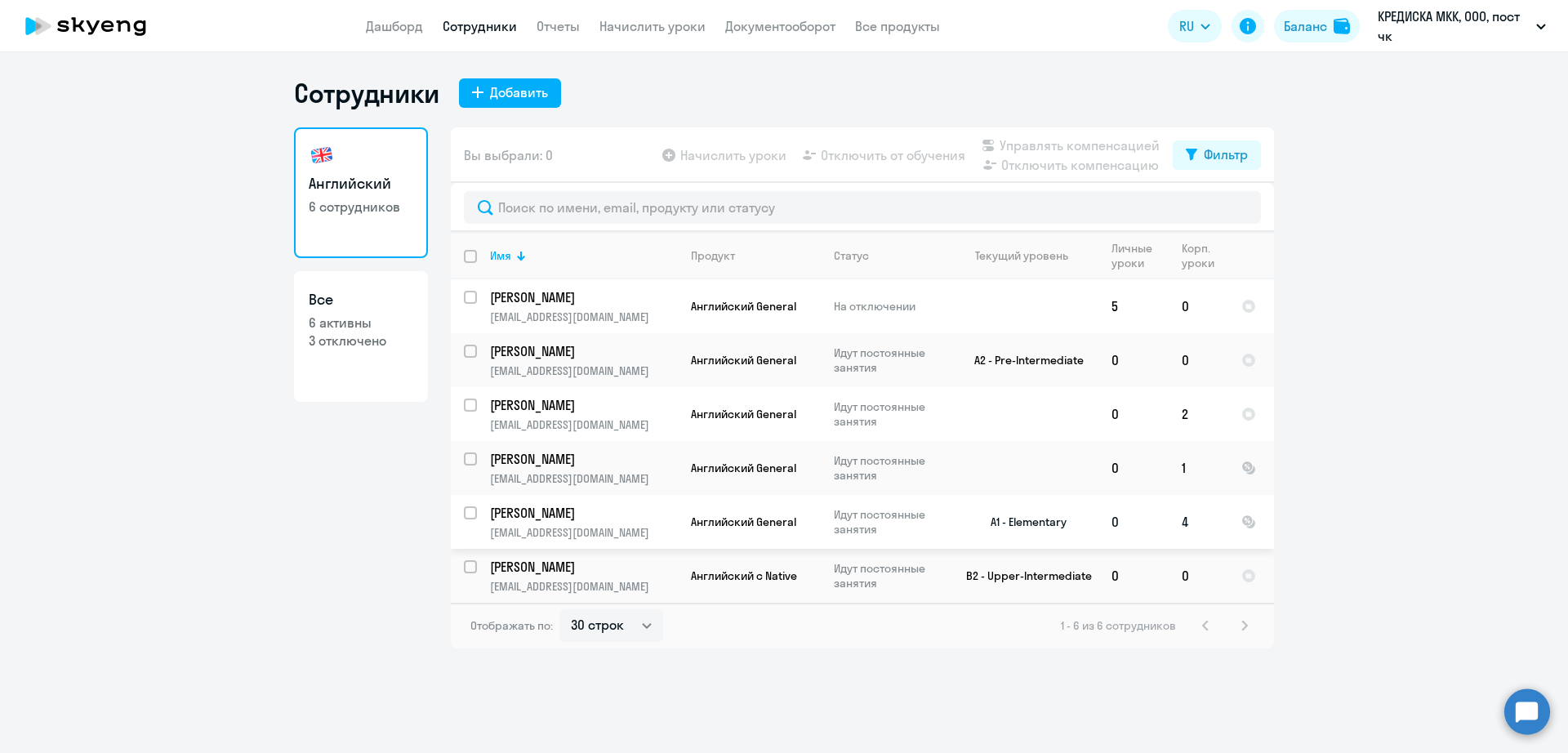
click at [472, 520] on input "select row 1060763" at bounding box center [480, 522] width 32 height 32
click at [1048, 167] on span "Отключить компенсацию" at bounding box center [1080, 165] width 158 height 20
checkbox input "false"
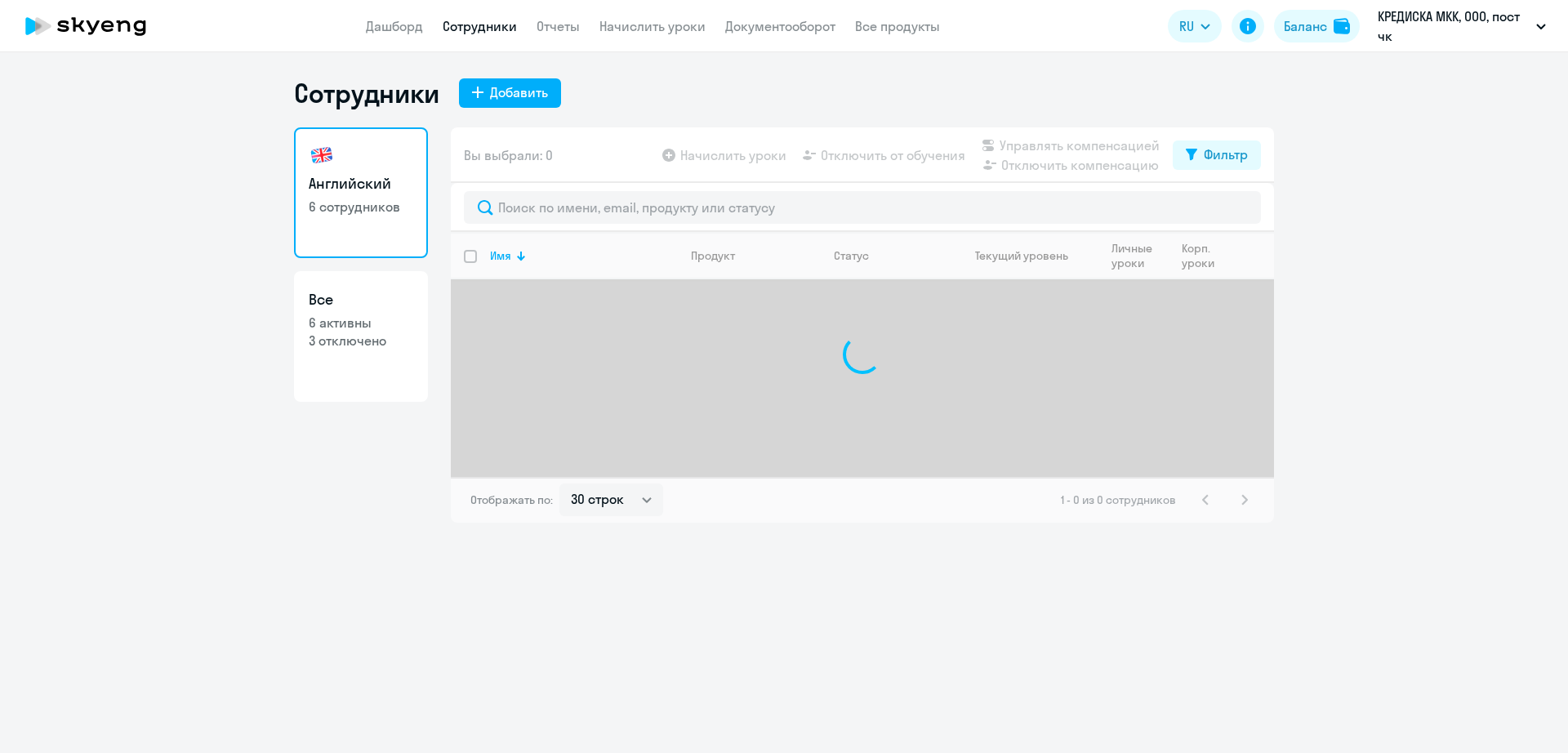
select select "30"
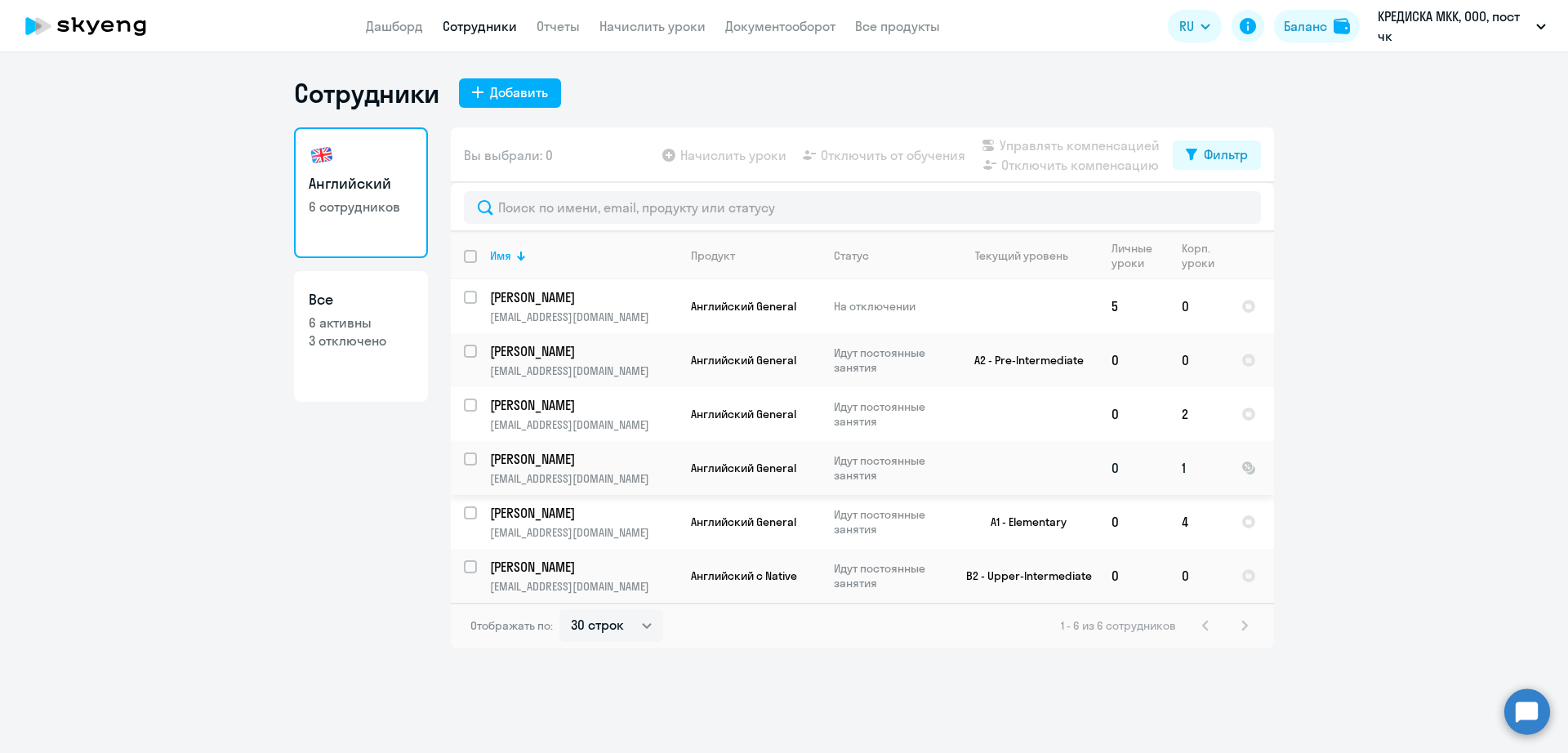
click at [878, 481] on p "Идут постоянные занятия" at bounding box center [889, 468] width 112 height 29
select select "english"
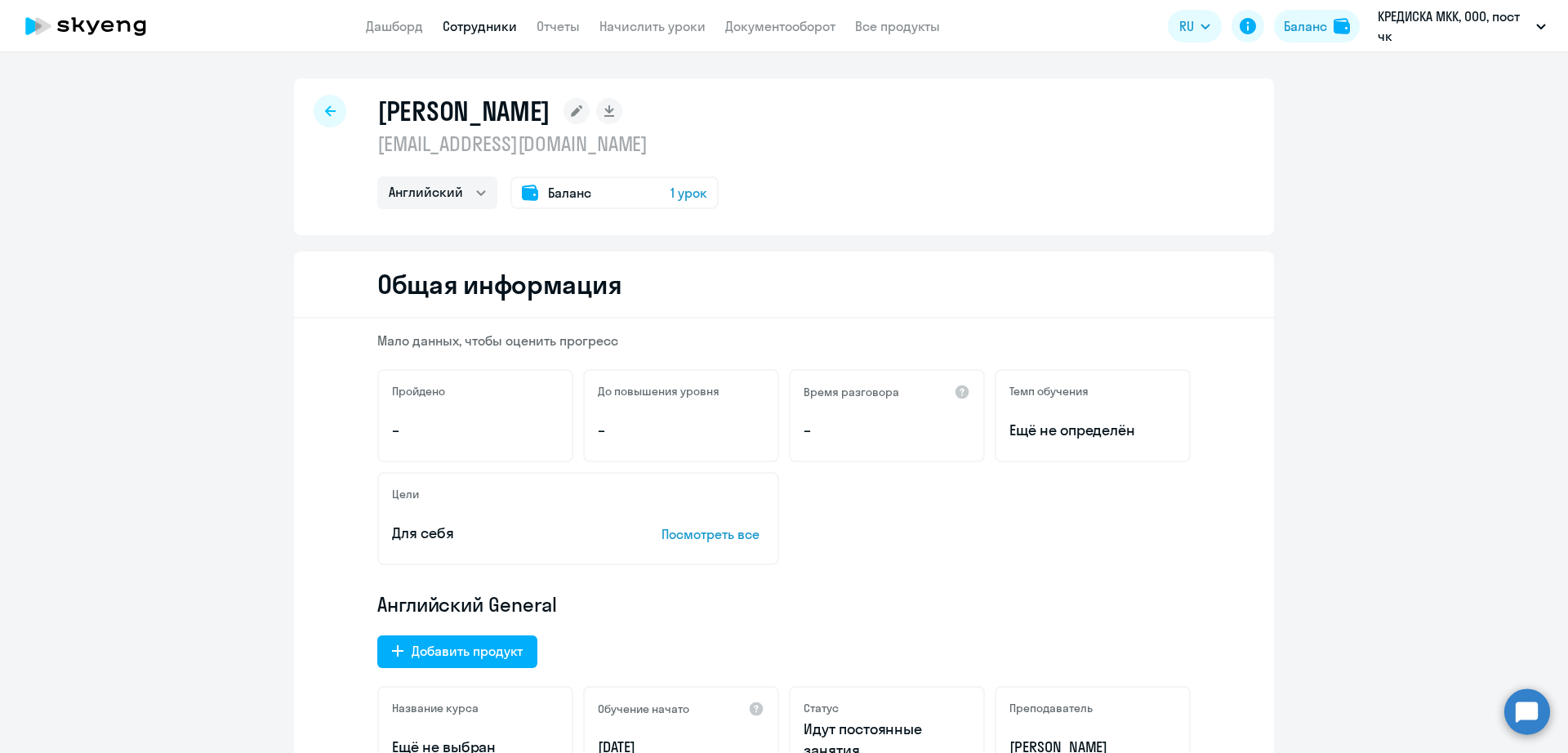
click at [481, 25] on link "Сотрудники" at bounding box center [480, 25] width 75 height 17
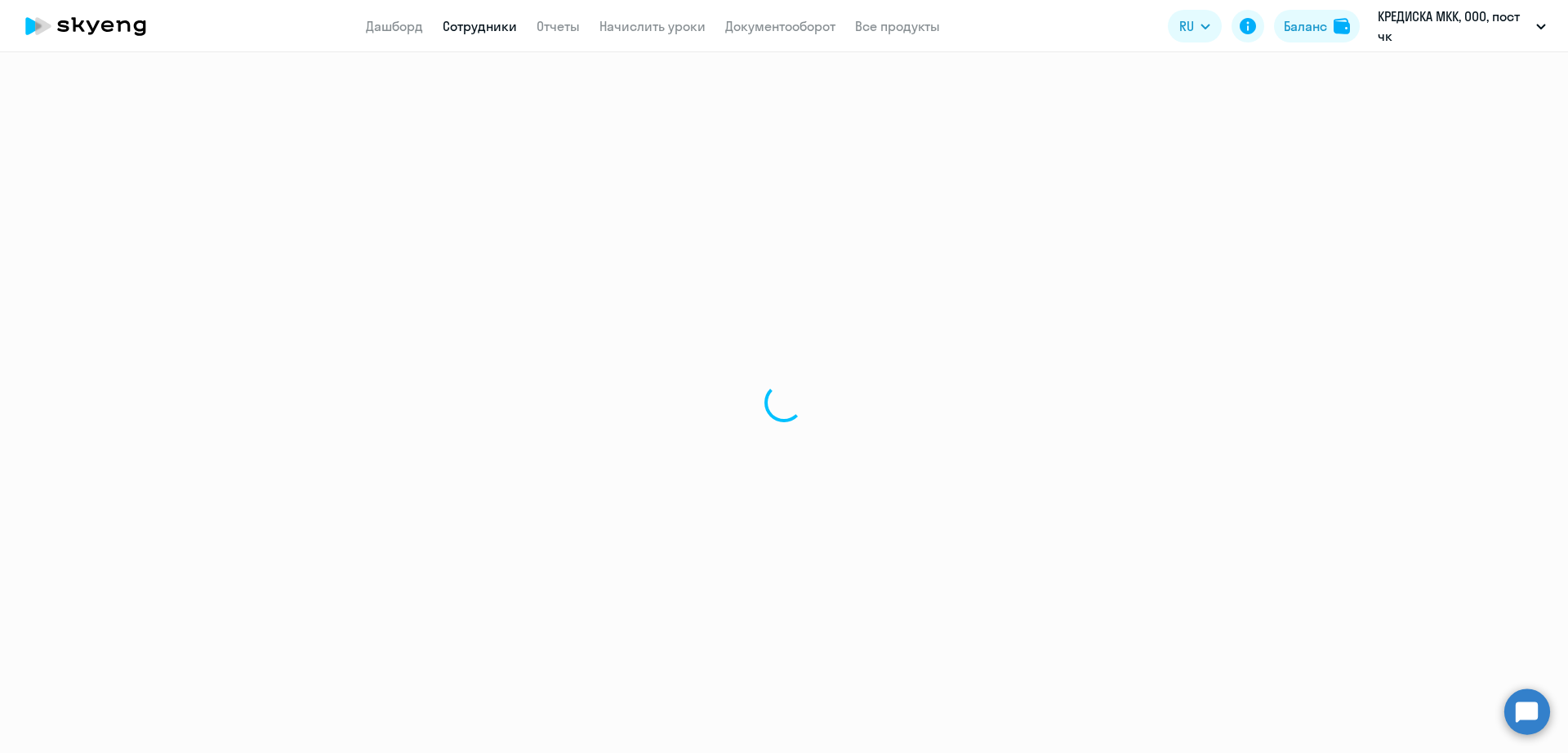
select select "30"
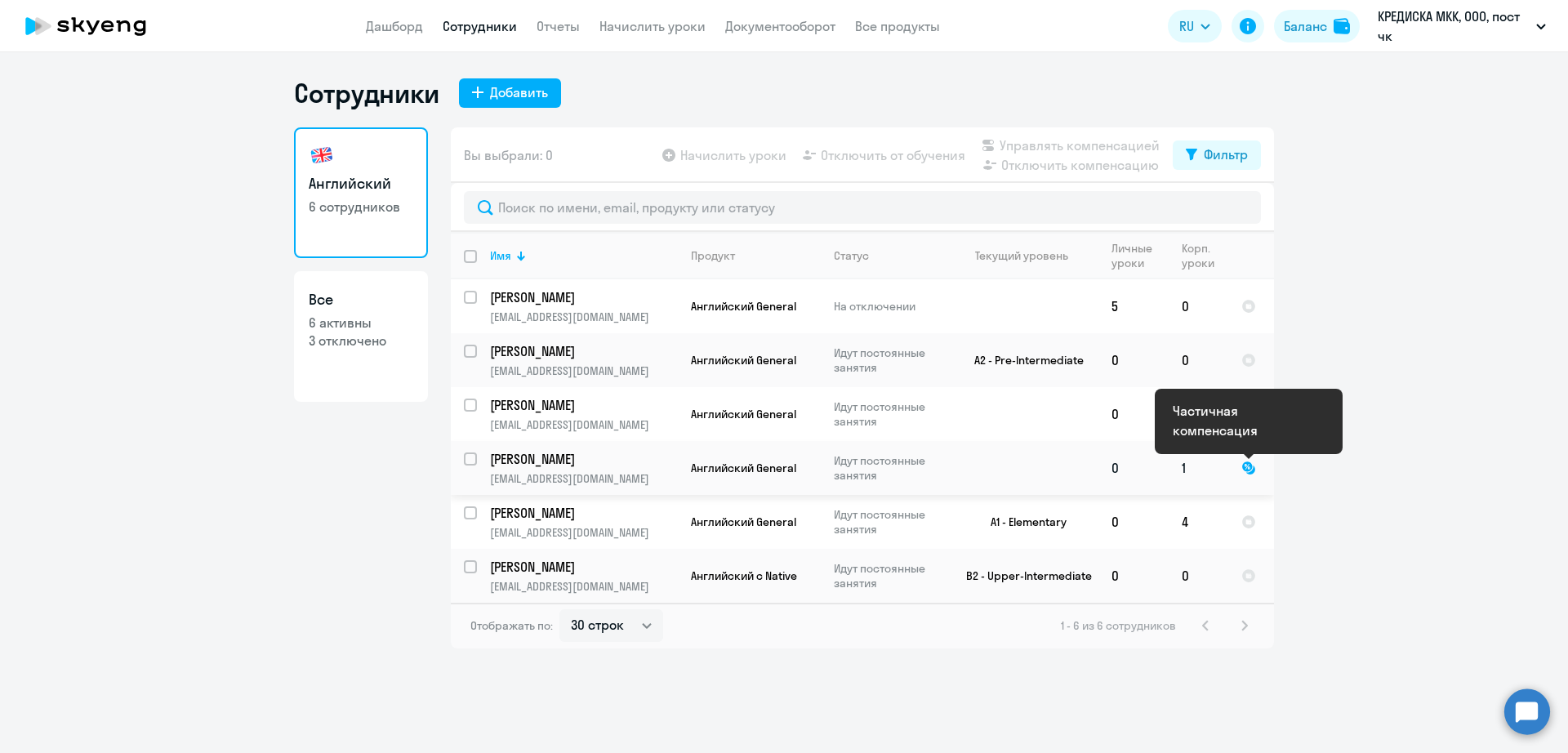
click at [1251, 473] on div at bounding box center [1248, 468] width 15 height 15
select select "english"
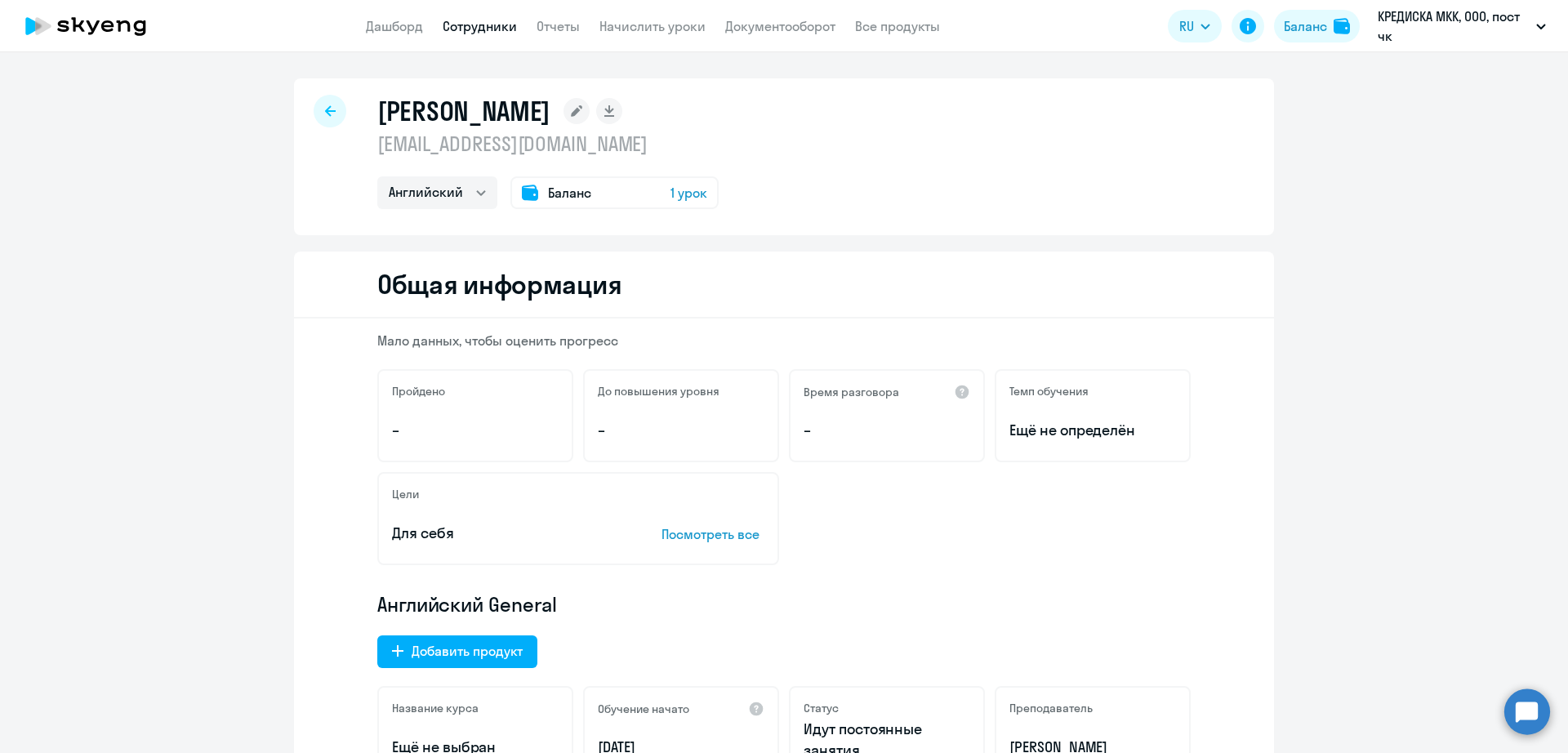
click at [477, 26] on link "Сотрудники" at bounding box center [480, 25] width 75 height 17
select select "30"
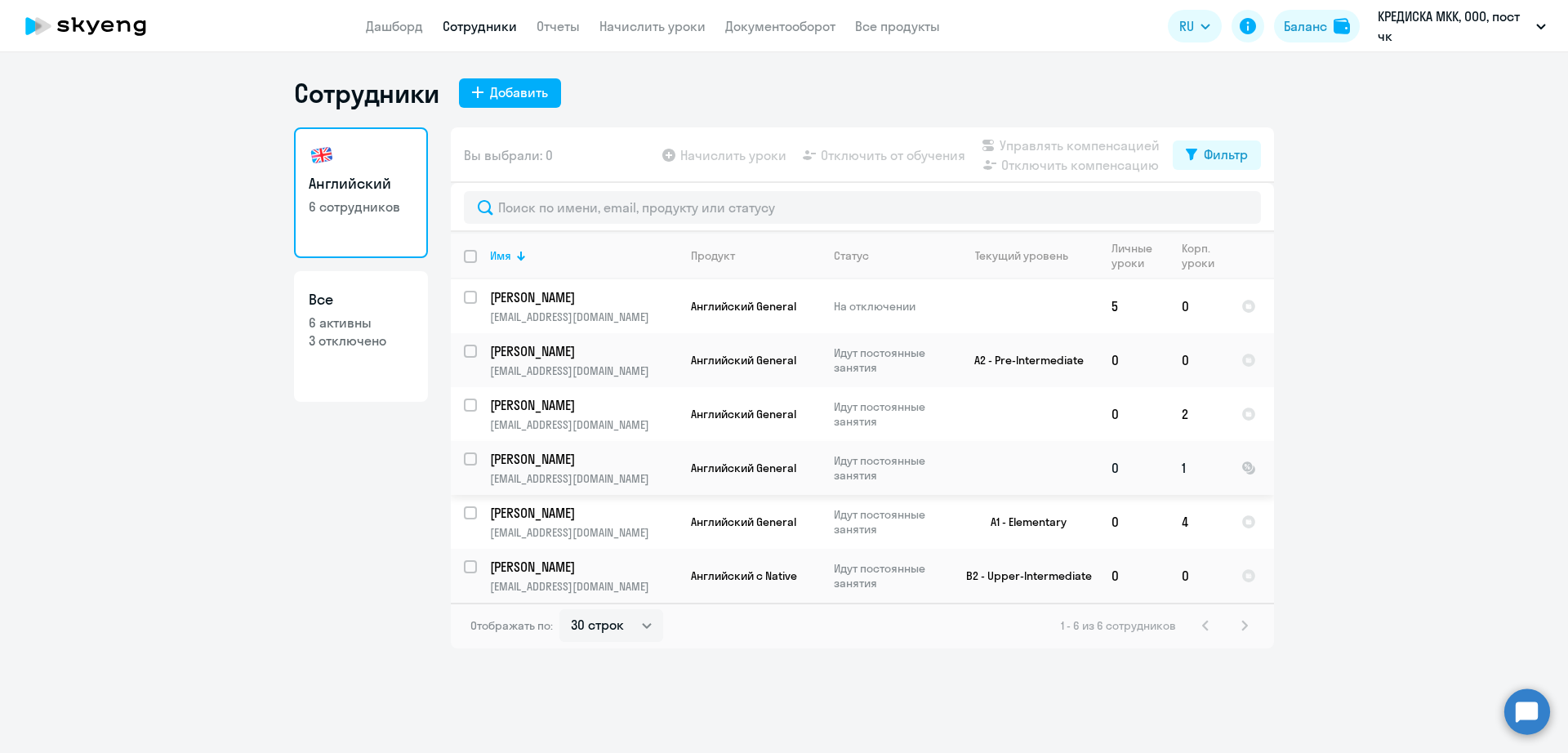
click at [466, 456] on input "select row 40962003" at bounding box center [480, 468] width 32 height 32
checkbox input "true"
click at [1077, 149] on span "Управлять компенсацией" at bounding box center [1079, 145] width 160 height 20
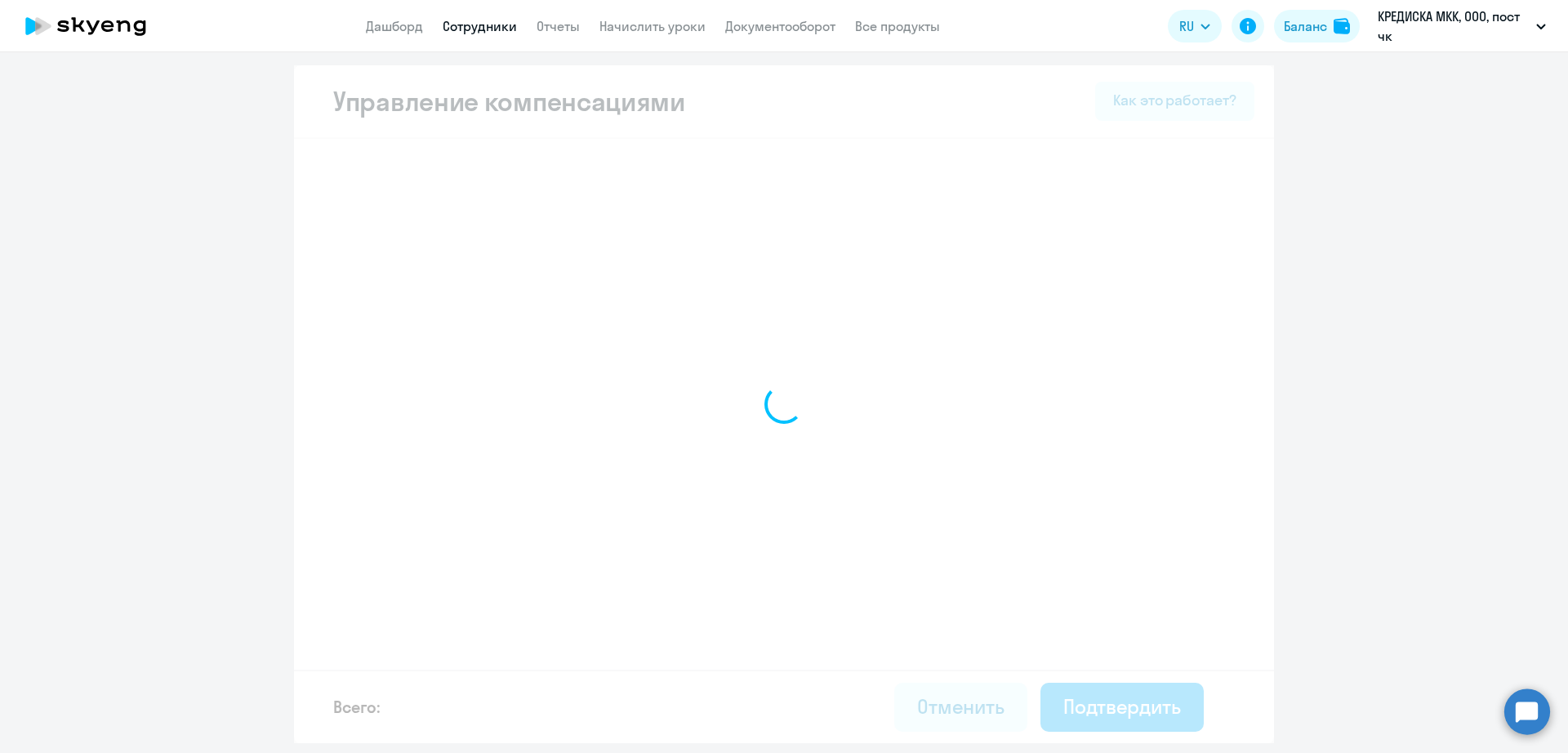
select select "MONTHLY"
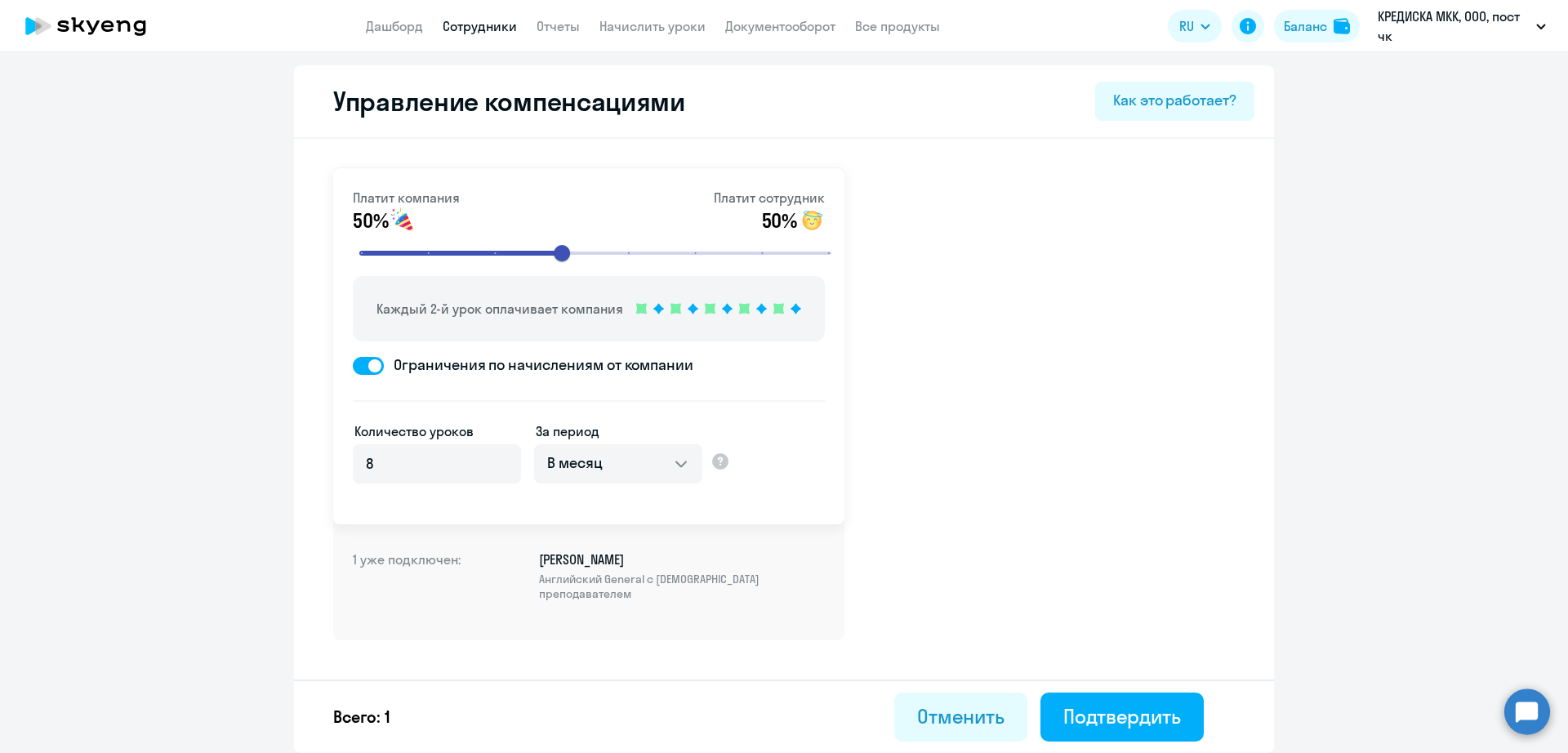
click at [369, 373] on span at bounding box center [369, 366] width 31 height 18
click at [353, 366] on input "Ограничения по начислениям от компании" at bounding box center [352, 365] width 1 height 1
checkbox input "false"
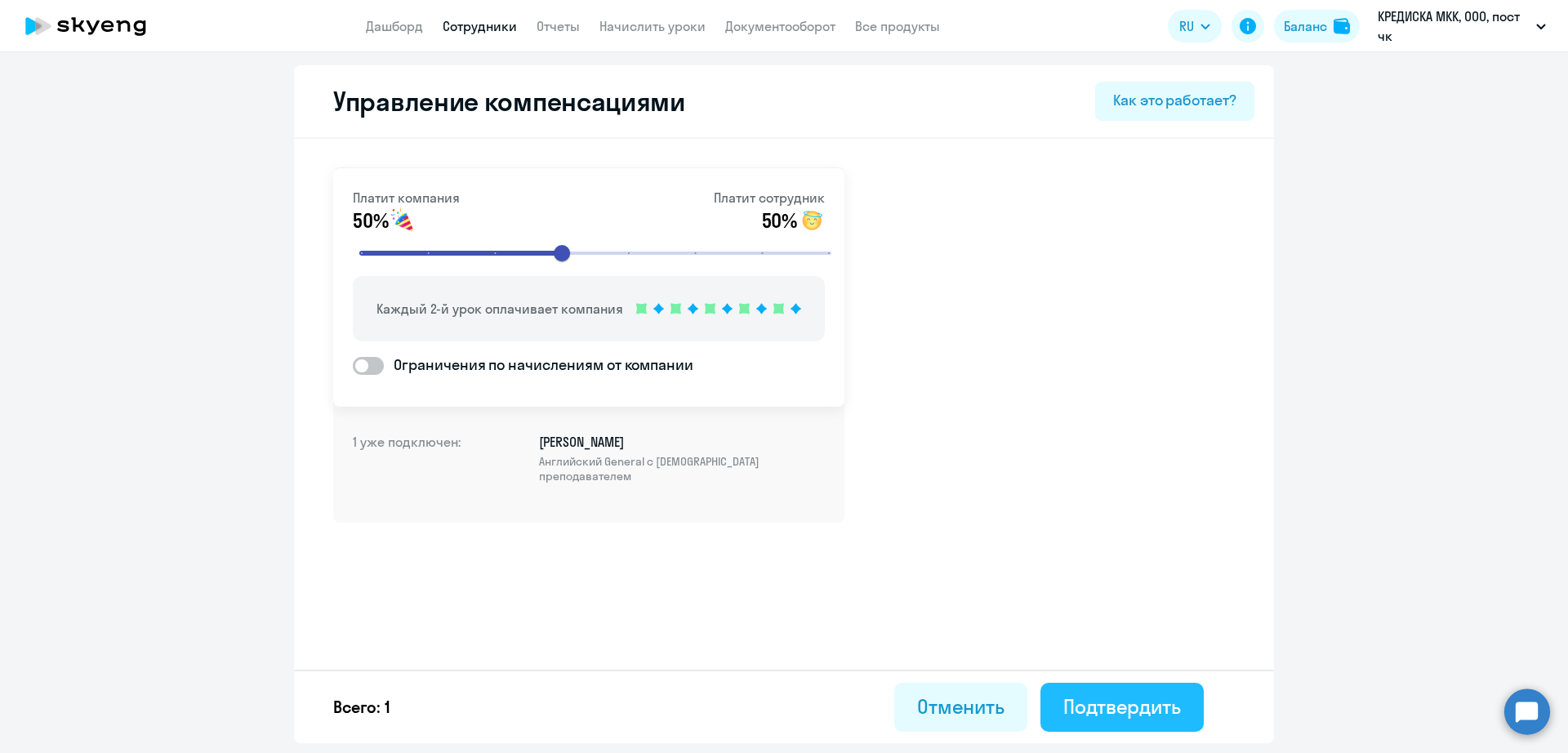
click at [1087, 697] on div "Подтвердить" at bounding box center [1122, 706] width 118 height 26
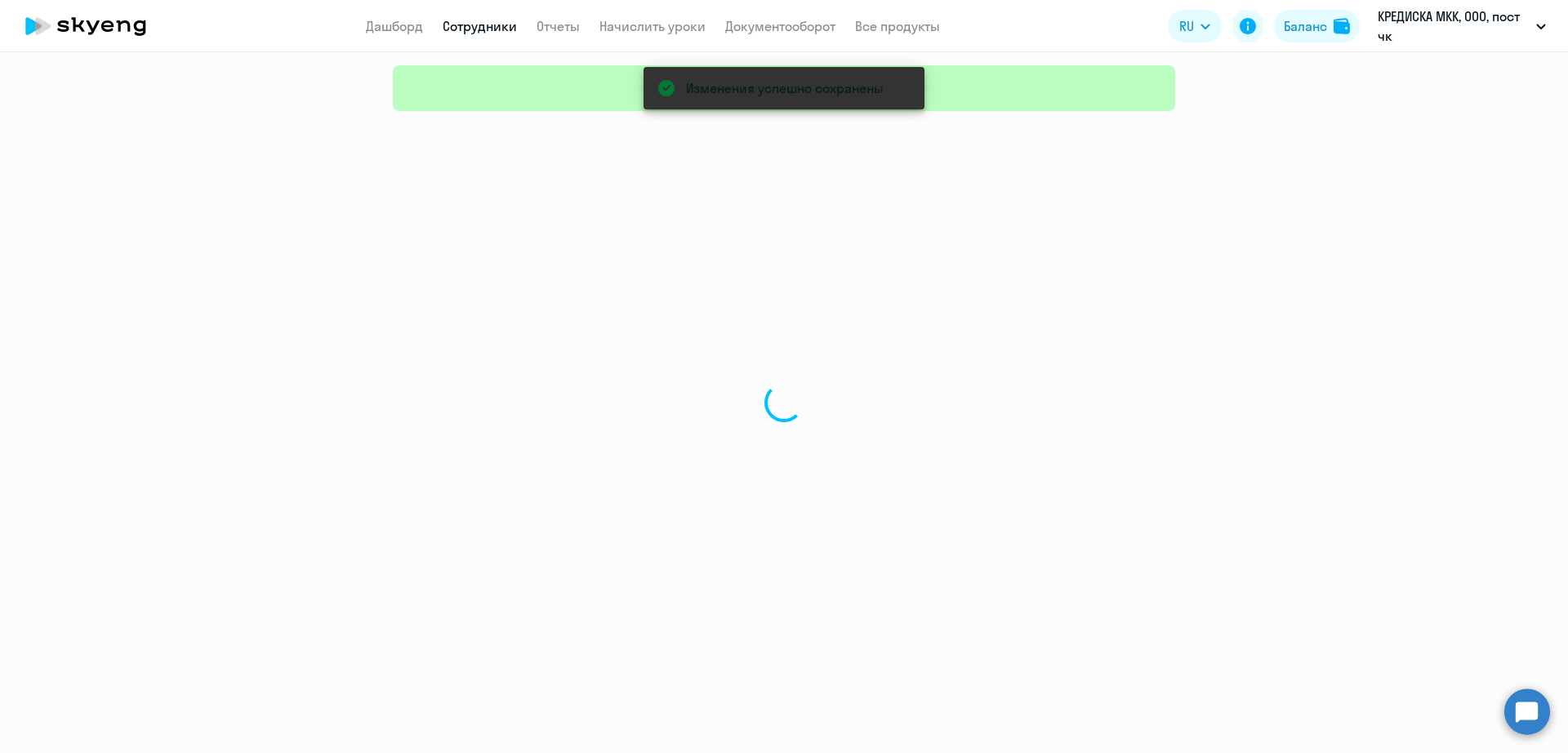
select select "30"
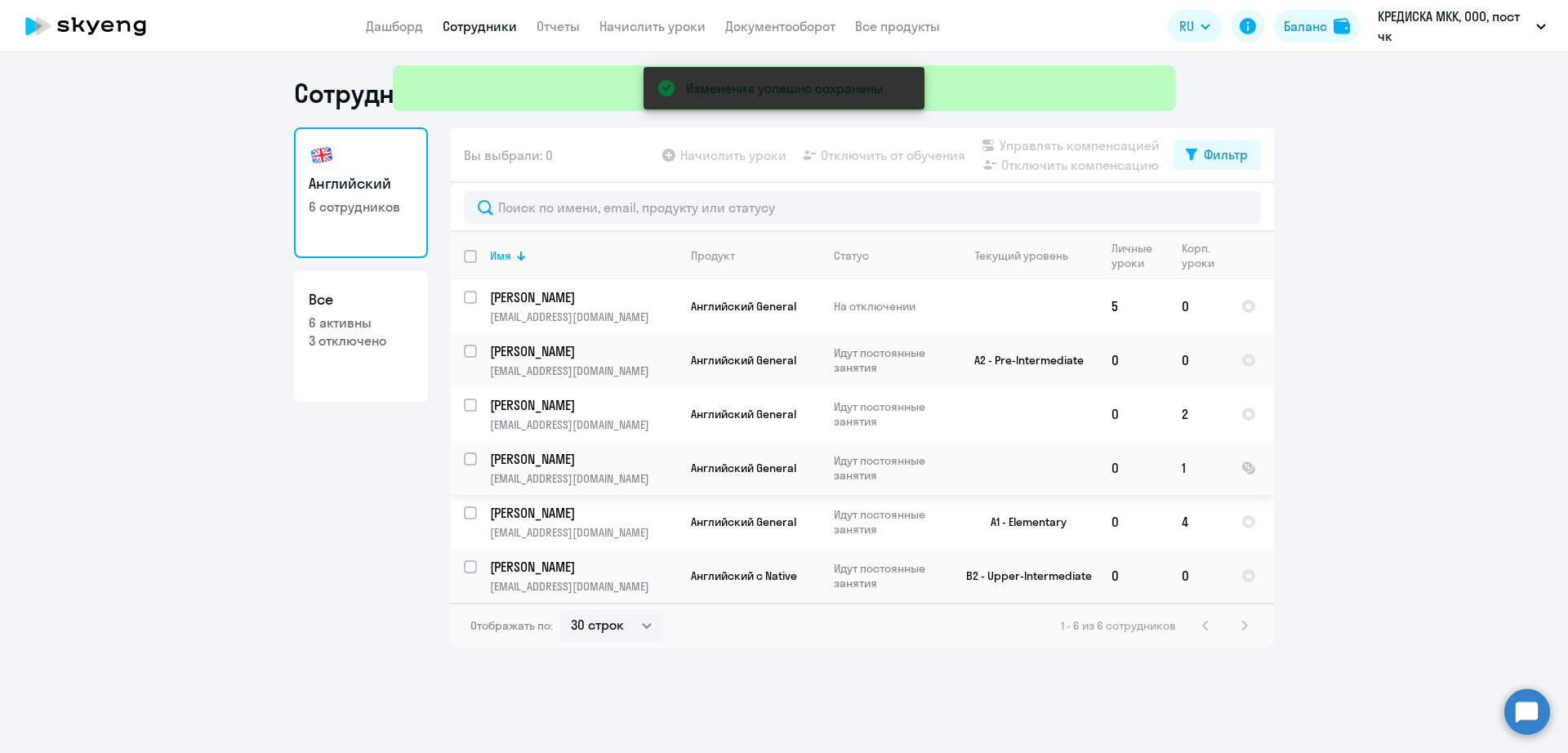
click at [636, 467] on p "[PERSON_NAME]" at bounding box center [582, 459] width 184 height 18
select select "english"
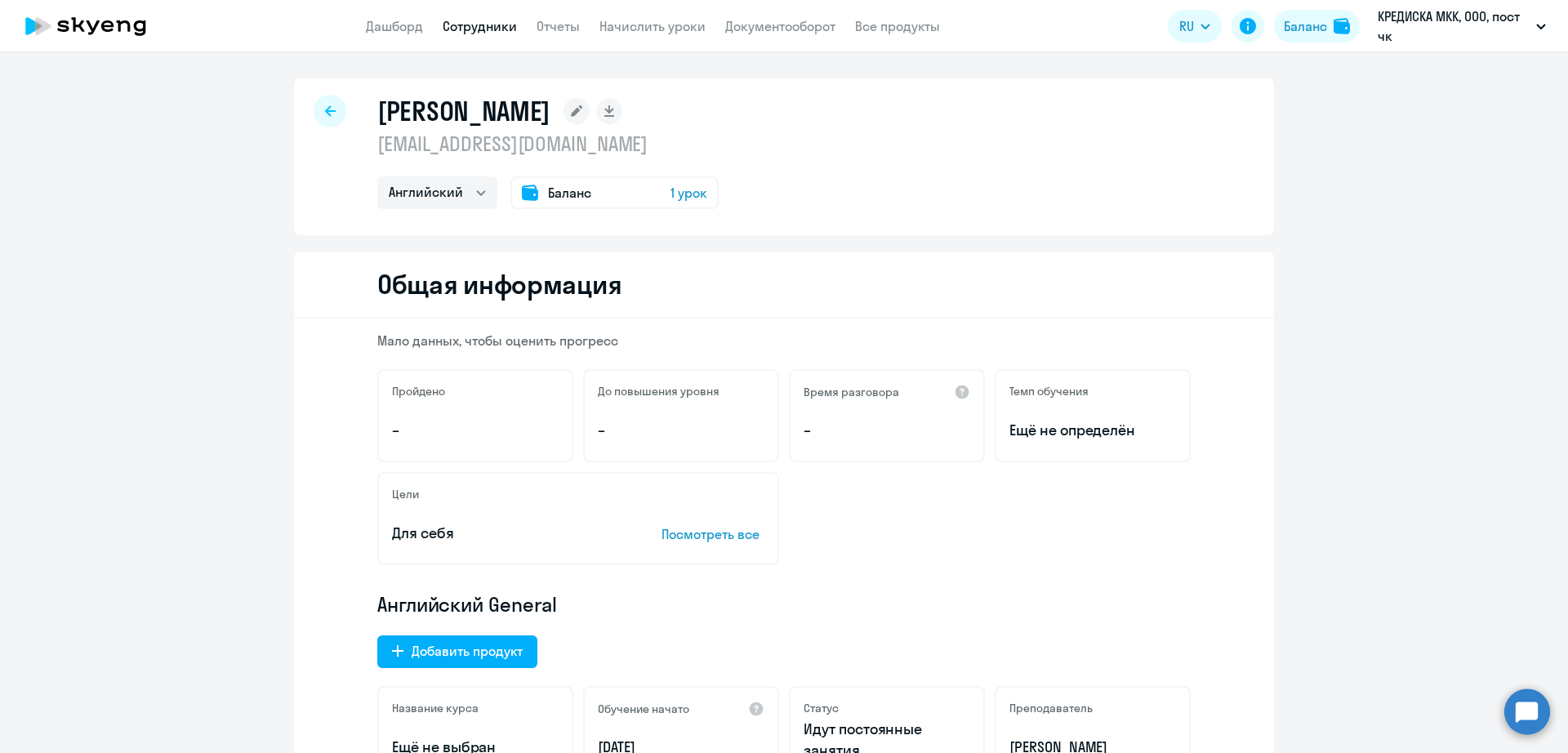
click at [465, 144] on p "[EMAIL_ADDRESS][DOMAIN_NAME]" at bounding box center [548, 143] width 341 height 26
copy p "[EMAIL_ADDRESS][DOMAIN_NAME]"
